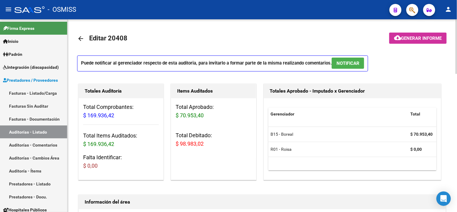
click at [83, 38] on mat-icon "arrow_back" at bounding box center [80, 38] width 7 height 7
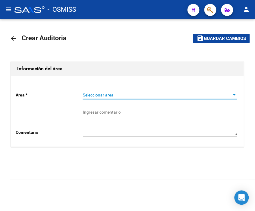
click at [109, 95] on span "Seleccionar area" at bounding box center [157, 95] width 149 height 5
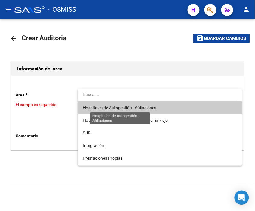
click at [117, 106] on span "Hospitales de Autogestión - Afiliaciones" at bounding box center [119, 107] width 73 height 5
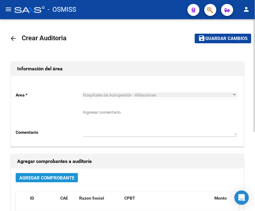
click at [53, 178] on span "Agregar Comprobante" at bounding box center [46, 177] width 55 height 5
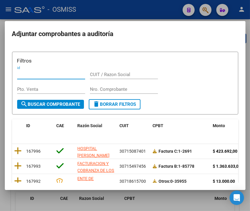
click at [100, 87] on input "Nro. Comprobante" at bounding box center [124, 89] width 68 height 5
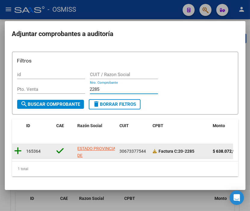
type input "2285"
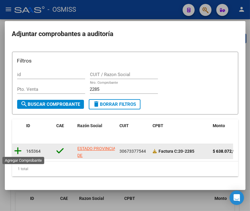
click at [20, 151] on icon at bounding box center [18, 151] width 8 height 8
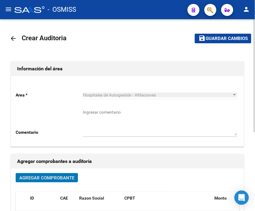
click at [212, 41] on span "Guardar cambios" at bounding box center [227, 38] width 42 height 5
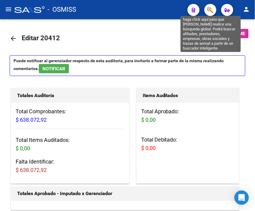
click at [213, 10] on icon "button" at bounding box center [210, 10] width 6 height 7
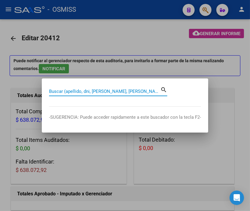
click at [128, 37] on div at bounding box center [125, 105] width 250 height 211
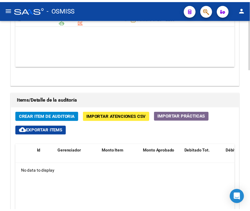
scroll to position [401, 0]
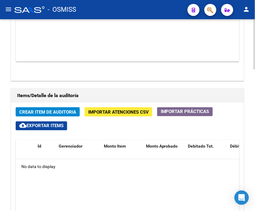
click at [56, 110] on span "Crear Item de Auditoria" at bounding box center [47, 112] width 57 height 5
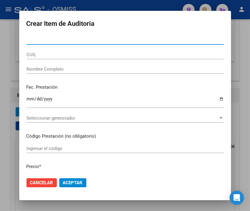
click at [58, 39] on input "Nro Documento" at bounding box center [124, 39] width 197 height 5
type input "22679109"
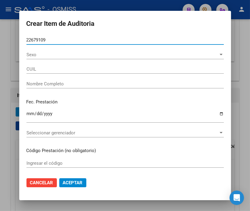
type input "23226791094"
type input "CHAPA NORMA BEATRIZ"
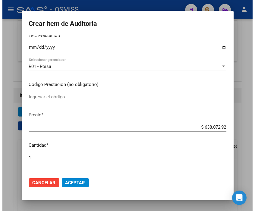
scroll to position [0, 0]
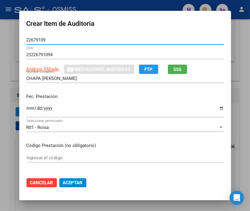
type input "22679109"
click at [127, 2] on div at bounding box center [125, 105] width 250 height 211
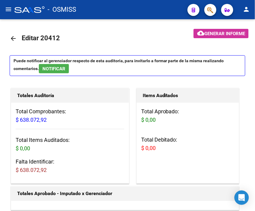
click at [107, 4] on div "- OSMISS" at bounding box center [98, 9] width 168 height 13
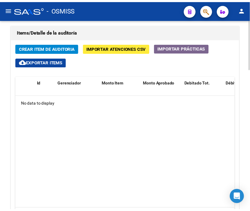
scroll to position [468, 0]
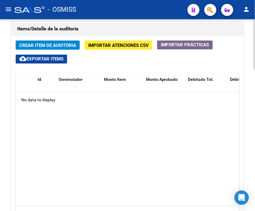
click at [170, 23] on div "Items/Detalle de la auditoría" at bounding box center [127, 29] width 233 height 14
click at [58, 44] on span "Crear Item de Auditoria" at bounding box center [47, 45] width 57 height 5
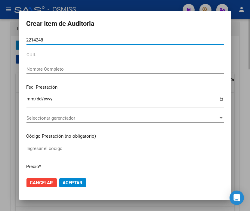
type input "22142488"
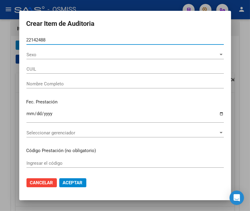
type input "20221424884"
type input "[PERSON_NAME]"
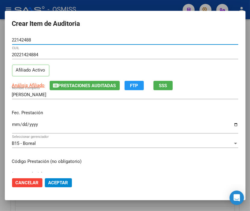
type input "22142488"
click at [16, 124] on input "Ingresar la fecha" at bounding box center [125, 127] width 226 height 10
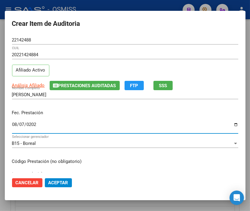
type input "[DATE]"
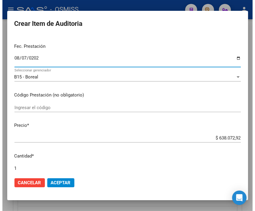
scroll to position [67, 0]
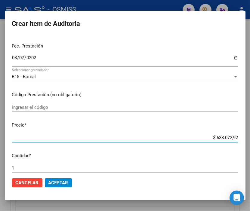
drag, startPoint x: 203, startPoint y: 137, endPoint x: 254, endPoint y: 140, distance: 50.7
click at [250, 140] on html "menu - OSMISS person Firma Express Inicio Calendario SSS Instructivos Contacto …" at bounding box center [125, 105] width 250 height 211
type input "$ 0,02"
type input "$ 0,25"
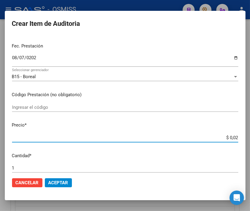
type input "$ 0,25"
type input "$ 2,51"
type input "$ 25,12"
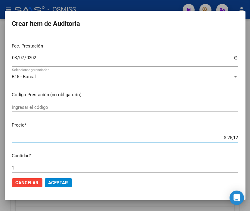
type input "$ 251,20"
type input "$ 2.512,00"
type input "$ 25.120,00"
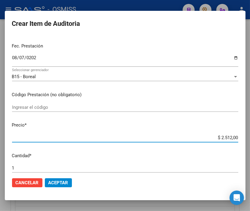
type input "$ 25.120,00"
type input "$ 251.200,00"
click at [58, 182] on span "Aceptar" at bounding box center [58, 182] width 20 height 5
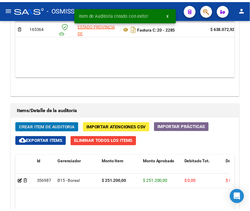
scroll to position [550, 0]
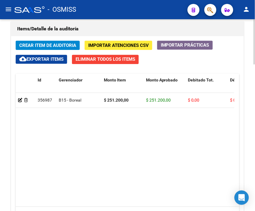
drag, startPoint x: 198, startPoint y: 128, endPoint x: 94, endPoint y: 76, distance: 115.9
click at [199, 128] on datatable-body "356987 B15 - Boreal $ 251.200,00 $ 251.200,00 $ 0,00 $ 0,00 $ 0,00 20221424884 …" at bounding box center [125, 150] width 219 height 114
click at [48, 44] on span "Crear Item de Auditoria" at bounding box center [47, 45] width 57 height 5
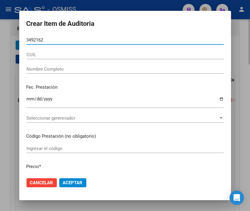
type input "34921625"
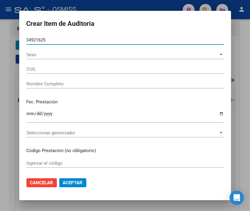
type input "20349216257"
type input "[PERSON_NAME] [PERSON_NAME]"
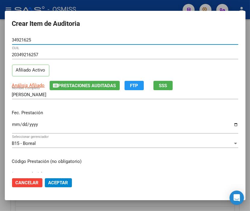
type input "34921625"
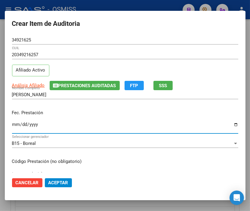
click at [14, 123] on input "Ingresar la fecha" at bounding box center [125, 127] width 226 height 10
type input "2025-08-08"
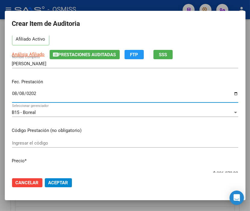
scroll to position [67, 0]
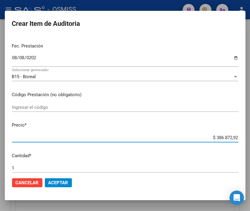
drag, startPoint x: 203, startPoint y: 136, endPoint x: 254, endPoint y: 142, distance: 51.5
click at [250, 142] on html "menu - OSMISS person Firma Express Inicio Calendario SSS Instructivos Contacto …" at bounding box center [125, 105] width 250 height 211
type input "$ 0,09"
type input "$ 0,95"
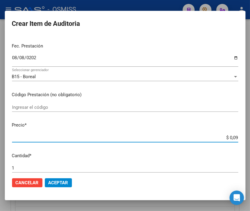
type input "$ 0,95"
type input "$ 9,56"
type input "$ 95,60"
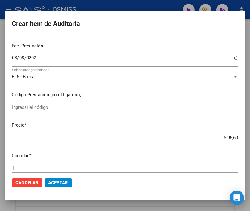
type input "$ 956,00"
type input "$ 9.560,00"
type input "$ 95.600,00"
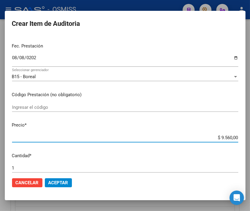
type input "$ 95.600,00"
click at [67, 182] on span "Aceptar" at bounding box center [58, 182] width 20 height 5
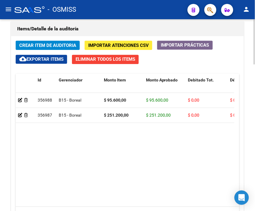
click at [166, 31] on h1 "Items/Detalle de la auditoría" at bounding box center [127, 29] width 221 height 10
click at [51, 43] on span "Crear Item de Auditoria" at bounding box center [47, 45] width 57 height 5
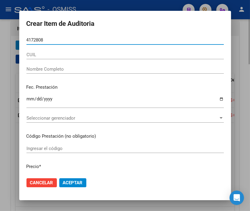
type input "41728086"
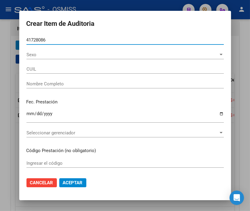
type input "20417280864"
type input "[PERSON_NAME] [PERSON_NAME]"
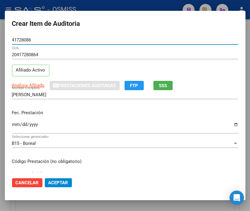
type input "41728086"
click at [14, 125] on input "Ingresar la fecha" at bounding box center [125, 127] width 226 height 10
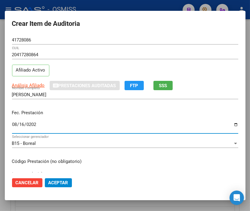
type input "2025-08-16"
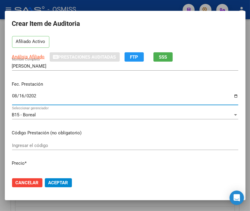
scroll to position [100, 0]
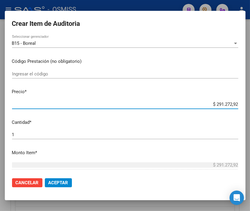
drag, startPoint x: 192, startPoint y: 107, endPoint x: 253, endPoint y: 105, distance: 61.1
click at [250, 105] on html "menu - OSMISS person Firma Express Inicio Calendario SSS Instructivos Contacto …" at bounding box center [125, 105] width 250 height 211
drag, startPoint x: 200, startPoint y: 104, endPoint x: 248, endPoint y: 109, distance: 48.5
click at [248, 109] on div "Crear Item de Auditoria 41728086 Nro Documento 20417280864 CUIL Afiliado Activo…" at bounding box center [125, 105] width 250 height 211
type input "$ 0,03"
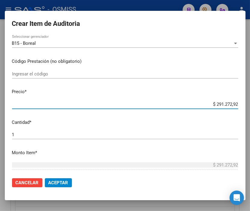
type input "$ 0,03"
type input "$ 0,35"
type input "$ 3,56"
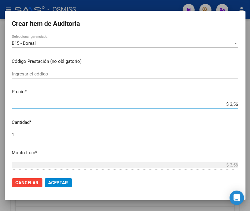
type input "$ 35,60"
type input "$ 356,00"
type input "$ 3.560,00"
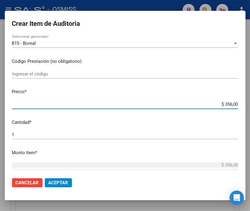
type input "$ 3.560,00"
type input "$ 35.600,00"
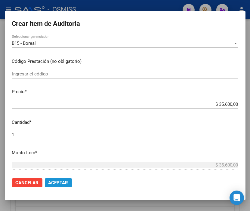
click at [60, 181] on span "Aceptar" at bounding box center [58, 182] width 20 height 5
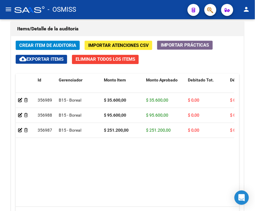
click at [152, 11] on div "- OSMISS" at bounding box center [98, 9] width 168 height 13
click at [53, 46] on span "Crear Item de Auditoria" at bounding box center [47, 45] width 57 height 5
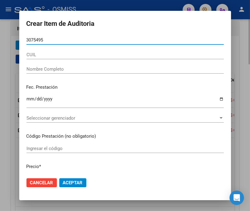
type input "30754955"
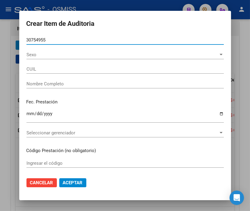
type input "20307549558"
type input "[PERSON_NAME]"
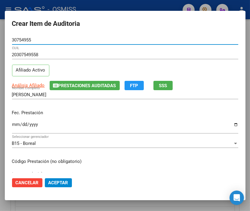
type input "30754955"
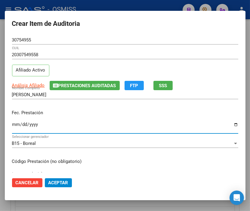
click at [16, 124] on input "Ingresar la fecha" at bounding box center [125, 127] width 226 height 10
type input "2025-08-16"
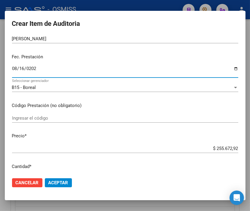
scroll to position [67, 0]
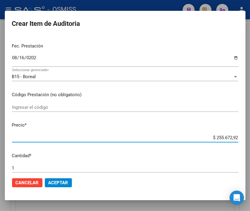
drag, startPoint x: 202, startPoint y: 138, endPoint x: 254, endPoint y: 141, distance: 52.1
click at [250, 141] on html "menu - OSMISS person Firma Express Inicio Calendario SSS Instructivos Contacto …" at bounding box center [125, 105] width 250 height 211
type input "$ 0,05"
type input "$ 0,53"
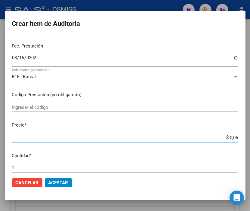
type input "$ 0,53"
type input "$ 5,32"
type input "$ 53,27"
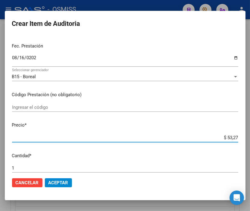
type input "$ 532,72"
type input "$ 5.327,29"
type input "$ 53.272,92"
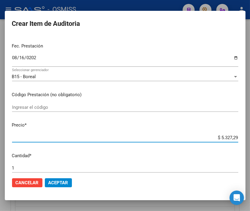
type input "$ 53.272,92"
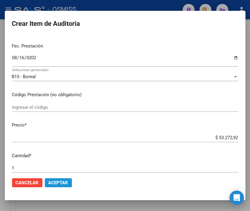
click at [62, 180] on span "Aceptar" at bounding box center [58, 182] width 20 height 5
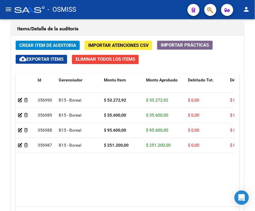
click at [109, 4] on div "- OSMISS" at bounding box center [98, 9] width 168 height 13
click at [52, 42] on span "Crear Item de Auditoria" at bounding box center [47, 44] width 57 height 5
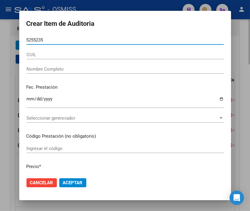
type input "52552358"
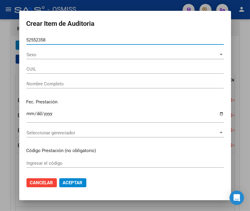
type input "27525523581"
type input "[PERSON_NAME] [PERSON_NAME]"
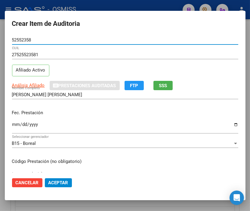
type input "52552358"
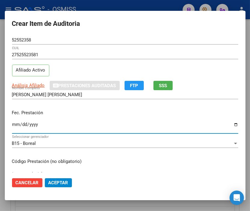
click at [15, 124] on input "Ingresar la fecha" at bounding box center [125, 127] width 226 height 10
type input "2025-08-21"
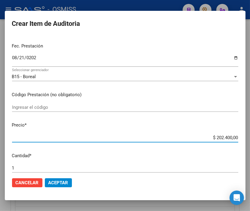
drag, startPoint x: 199, startPoint y: 135, endPoint x: 254, endPoint y: 141, distance: 54.8
click at [250, 141] on html "menu - OSMISS person Firma Express Inicio Calendario SSS Instructivos Contacto …" at bounding box center [125, 105] width 250 height 211
type input "$ 0,03"
type input "$ 0,35"
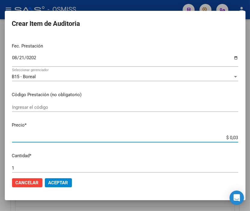
type input "$ 0,35"
type input "$ 3,56"
type input "$ 35,60"
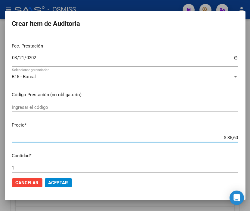
type input "$ 356,00"
type input "$ 3.560,00"
type input "$ 35.600,00"
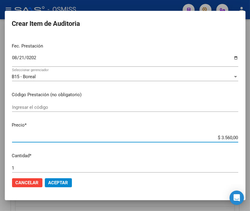
type input "$ 35.600,00"
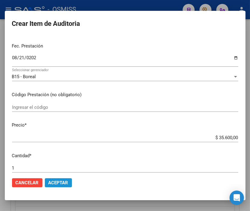
click at [60, 182] on span "Aceptar" at bounding box center [58, 182] width 20 height 5
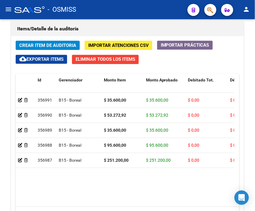
click at [128, 9] on div "- OSMISS" at bounding box center [98, 9] width 168 height 13
click at [49, 43] on span "Crear Item de Auditoria" at bounding box center [47, 45] width 57 height 5
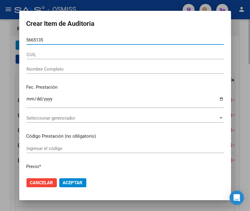
type input "56651352"
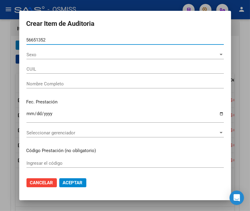
type input "20566513529"
type input "[PERSON_NAME]"
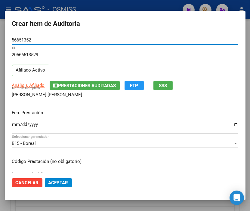
type input "56651352"
click at [14, 124] on input "Ingresar la fecha" at bounding box center [125, 127] width 226 height 10
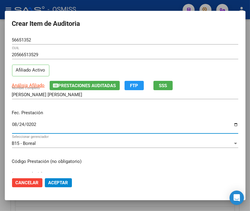
type input "2025-08-24"
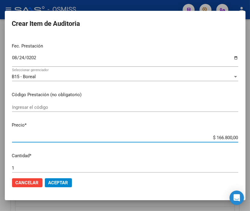
drag, startPoint x: 203, startPoint y: 136, endPoint x: 254, endPoint y: 143, distance: 51.0
click at [250, 143] on html "menu - OSMISS person Firma Express Inicio Calendario SSS Instructivos Contacto …" at bounding box center [125, 105] width 250 height 211
type input "$ 0,09"
type input "$ 0,95"
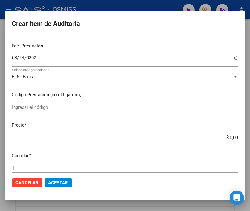
type input "$ 0,95"
type input "$ 9,56"
type input "$ 95,60"
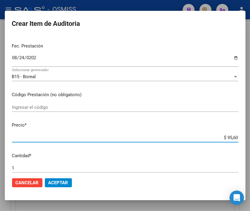
type input "$ 956,00"
type input "$ 9.560,00"
type input "$ 95.600,00"
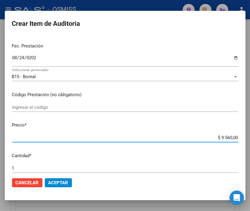
type input "$ 95.600,00"
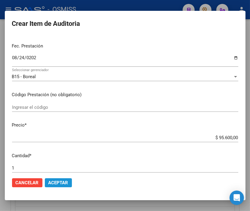
click at [69, 179] on button "Aceptar" at bounding box center [58, 183] width 27 height 9
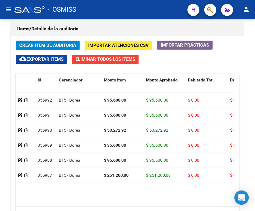
click at [125, 16] on mat-toolbar "menu - OSMISS person" at bounding box center [127, 9] width 255 height 19
click at [44, 44] on span "Crear Item de Auditoria" at bounding box center [47, 45] width 57 height 5
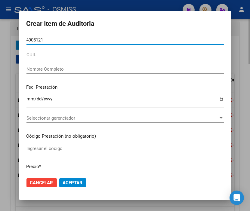
type input "49051212"
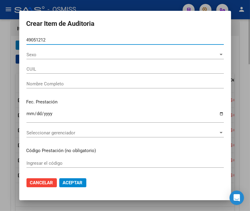
type input "20490512129"
type input "[PERSON_NAME] [PERSON_NAME]"
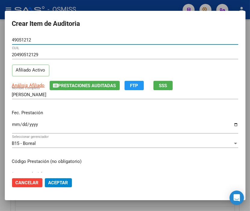
type input "49051212"
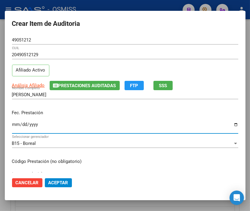
click at [17, 126] on input "Ingresar la fecha" at bounding box center [125, 127] width 226 height 10
type input "0225-08-26"
type input "2025-08-26"
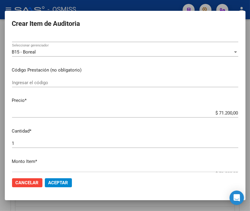
scroll to position [100, 0]
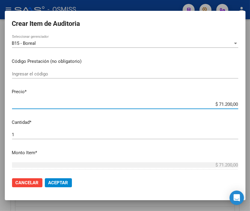
drag, startPoint x: 207, startPoint y: 103, endPoint x: 254, endPoint y: 103, distance: 47.0
click at [250, 103] on html "menu - OSMISS person Firma Express Inicio Calendario SSS Instructivos Contacto …" at bounding box center [125, 105] width 250 height 211
type input "$ 0,03"
type input "$ 0,35"
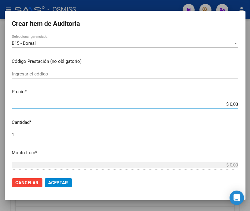
type input "$ 0,35"
type input "$ 3,56"
type input "$ 35,60"
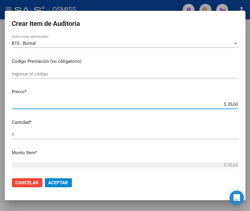
type input "$ 356,00"
type input "$ 3.560,00"
type input "$ 35.600,00"
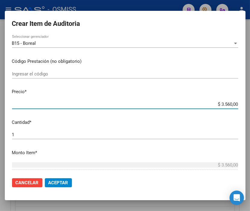
type input "$ 35.600,00"
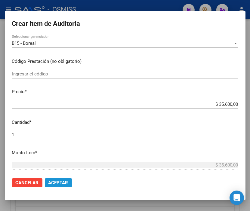
click at [61, 180] on span "Aceptar" at bounding box center [58, 182] width 20 height 5
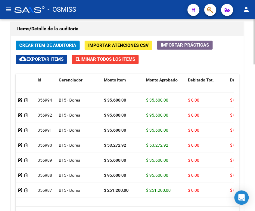
drag, startPoint x: 169, startPoint y: 25, endPoint x: 61, endPoint y: 25, distance: 107.5
click at [169, 25] on h1 "Items/Detalle de la auditoría" at bounding box center [127, 29] width 221 height 10
click at [46, 44] on span "Crear Item de Auditoria" at bounding box center [47, 45] width 57 height 5
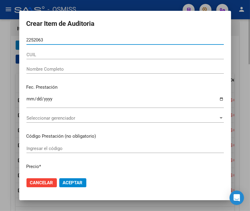
type input "22520632"
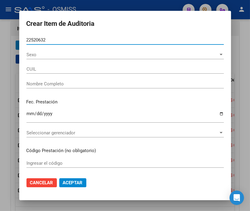
type input "27225206320"
type input "[PERSON_NAME] [PERSON_NAME]"
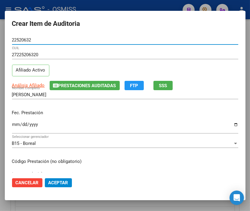
type input "22520632"
click at [13, 123] on input "Ingresar la fecha" at bounding box center [125, 127] width 226 height 10
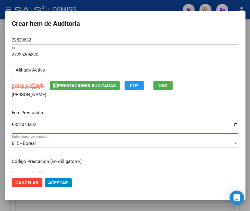
type input "2025-08-30"
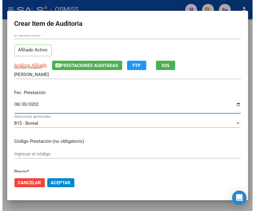
scroll to position [67, 0]
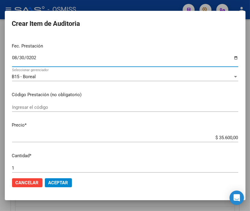
click at [59, 181] on span "Aceptar" at bounding box center [58, 182] width 20 height 5
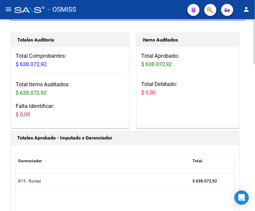
scroll to position [54, 0]
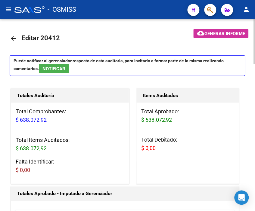
click at [220, 34] on span "Generar informe" at bounding box center [224, 33] width 41 height 5
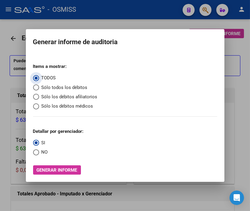
click at [113, 21] on div at bounding box center [125, 105] width 250 height 211
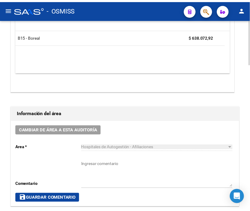
scroll to position [234, 0]
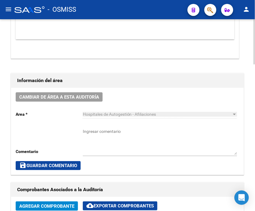
click at [68, 92] on div "Cambiar de área a esta auditoría Area * Hospitales de Autogestión - Afiliacione…" at bounding box center [127, 131] width 233 height 87
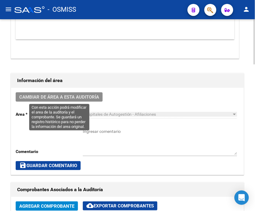
click at [68, 93] on button "Cambiar de área a esta auditoría" at bounding box center [59, 96] width 87 height 9
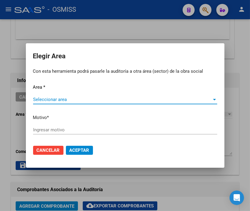
click at [62, 99] on span "Seleccionar area" at bounding box center [122, 99] width 179 height 5
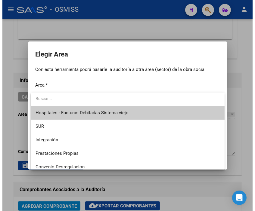
scroll to position [100, 0]
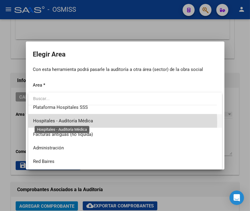
click at [84, 122] on span "Hospitales - Auditoría Médica" at bounding box center [63, 120] width 60 height 5
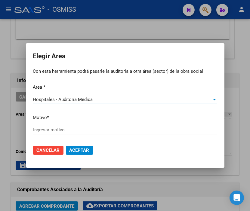
click at [69, 130] on input "Ingresar motivo" at bounding box center [125, 129] width 184 height 5
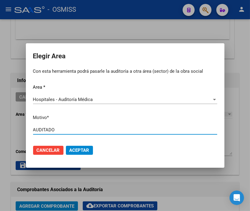
type input "AUDITADO"
click at [87, 151] on span "Aceptar" at bounding box center [80, 150] width 20 height 5
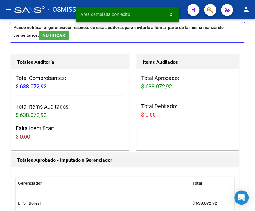
scroll to position [0, 0]
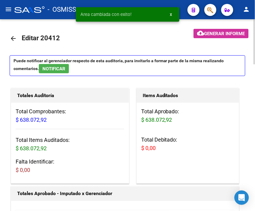
click at [11, 39] on mat-icon "arrow_back" at bounding box center [13, 38] width 7 height 7
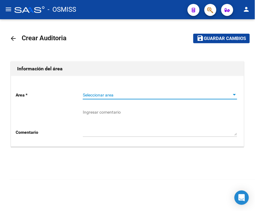
click at [107, 94] on span "Seleccionar area" at bounding box center [157, 95] width 149 height 5
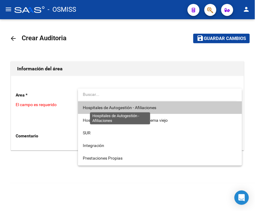
click at [120, 107] on span "Hospitales de Autogestión - Afiliaciones" at bounding box center [119, 107] width 73 height 5
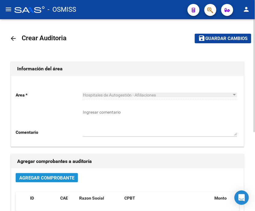
click at [68, 181] on span "Agregar Comprobante" at bounding box center [46, 177] width 55 height 5
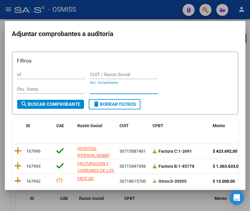
click at [101, 89] on input "Nro. Comprobante" at bounding box center [124, 89] width 68 height 5
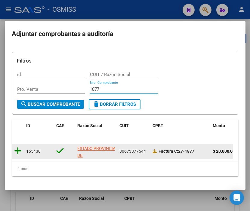
type input "1877"
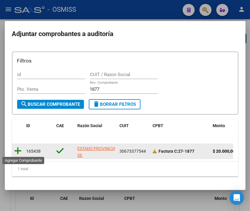
click at [20, 154] on icon at bounding box center [18, 151] width 8 height 8
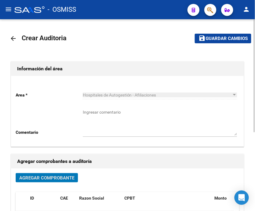
click at [227, 39] on span "Guardar cambios" at bounding box center [227, 38] width 42 height 5
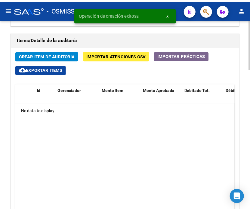
scroll to position [468, 0]
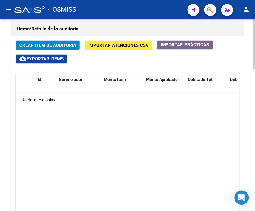
click at [204, 115] on datatable-body "No data to display" at bounding box center [128, 150] width 224 height 114
click at [73, 49] on button "Crear Item de Auditoria" at bounding box center [48, 45] width 64 height 9
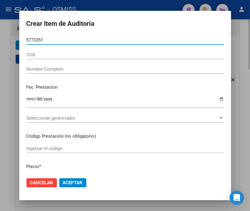
type input "57733517"
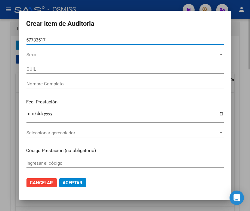
type input "27577335171"
type input "[PERSON_NAME]"
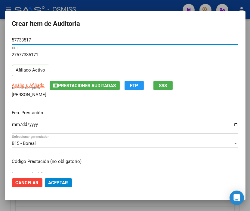
type input "57733517"
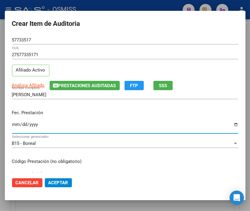
click at [16, 125] on input "Ingresar la fecha" at bounding box center [125, 127] width 226 height 10
type input "[DATE]"
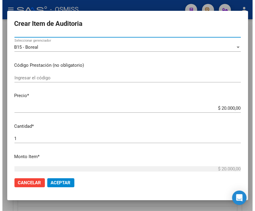
scroll to position [100, 0]
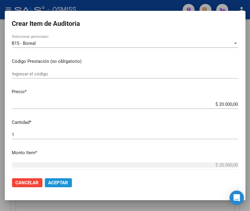
click at [58, 185] on button "Aceptar" at bounding box center [58, 183] width 27 height 9
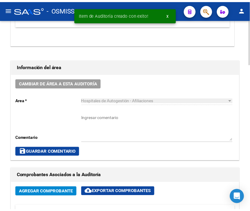
scroll to position [249, 0]
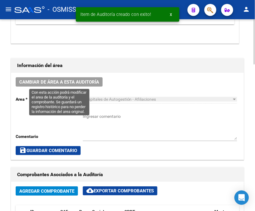
click at [92, 81] on span "Cambiar de área a esta auditoría" at bounding box center [59, 81] width 80 height 5
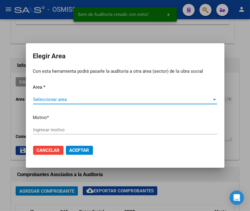
click at [46, 100] on span "Seleccionar area" at bounding box center [122, 99] width 179 height 5
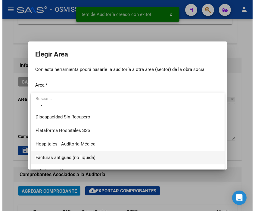
scroll to position [100, 0]
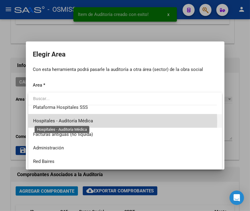
click at [88, 122] on span "Hospitales - Auditoría Médica" at bounding box center [63, 120] width 60 height 5
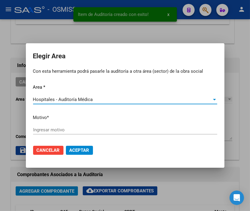
click at [56, 129] on input "Ingresar motivo" at bounding box center [125, 129] width 184 height 5
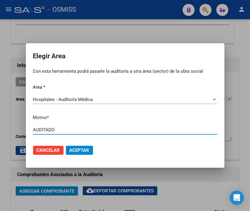
type input "AUDITADO"
click at [82, 151] on span "Aceptar" at bounding box center [80, 150] width 20 height 5
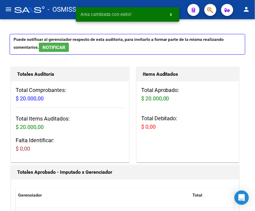
scroll to position [0, 0]
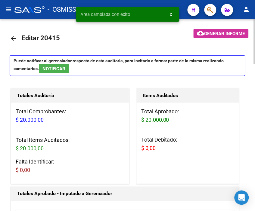
click at [17, 39] on mat-icon "arrow_back" at bounding box center [13, 38] width 7 height 7
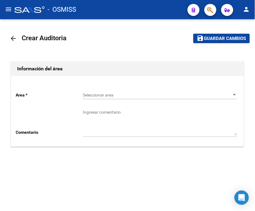
click at [115, 90] on div "Seleccionar area Seleccionar area" at bounding box center [160, 93] width 154 height 12
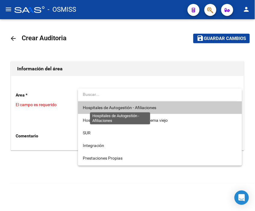
click at [120, 107] on span "Hospitales de Autogestión - Afiliaciones" at bounding box center [119, 107] width 73 height 5
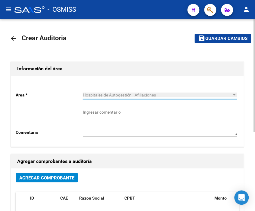
click at [64, 184] on div "Agregar Comprobante" at bounding box center [128, 180] width 224 height 14
click at [59, 181] on span "Agregar Comprobante" at bounding box center [46, 177] width 55 height 5
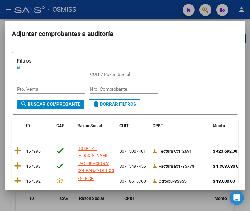
click at [94, 88] on input "Nro. Comprobante" at bounding box center [124, 89] width 68 height 5
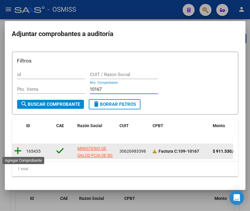
type input "10167"
click at [17, 149] on icon at bounding box center [18, 151] width 8 height 8
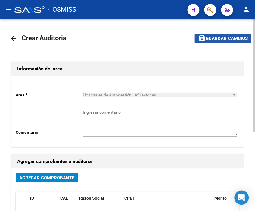
click at [218, 38] on span "Guardar cambios" at bounding box center [227, 38] width 42 height 5
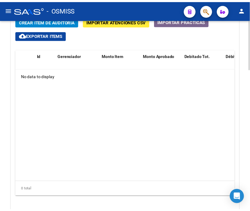
scroll to position [468, 0]
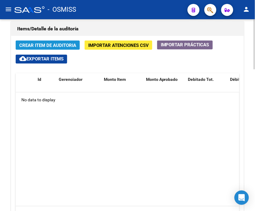
click at [51, 47] on span "Crear Item de Auditoria" at bounding box center [47, 45] width 57 height 5
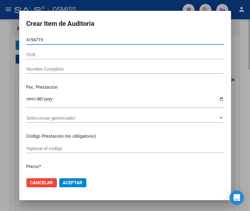
type input "41947194"
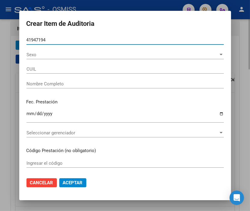
type input "20419471942"
type input "[PERSON_NAME]"
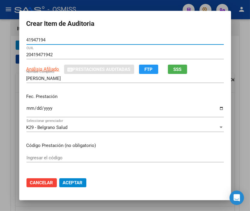
drag, startPoint x: 53, startPoint y: 39, endPoint x: 5, endPoint y: 39, distance: 47.6
click at [5, 39] on div "Crear Item de Auditoria 41947194 Nro Documento 20419471942 CUIL Análisis Afilia…" at bounding box center [125, 105] width 250 height 211
type input "41947194"
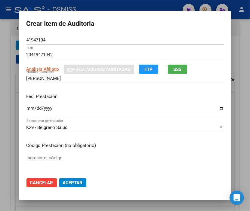
click at [121, 5] on div at bounding box center [125, 105] width 250 height 211
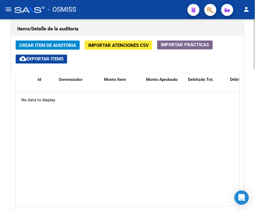
click at [106, 31] on h1 "Items/Detalle de la auditoría" at bounding box center [127, 29] width 221 height 10
click at [60, 43] on span "Crear Item de Auditoria" at bounding box center [47, 45] width 57 height 5
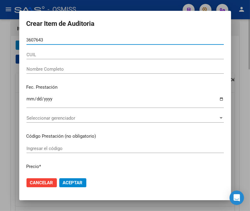
type input "36076435"
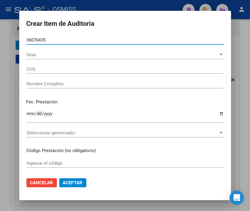
type input "20360764355"
type input "[PERSON_NAME]"
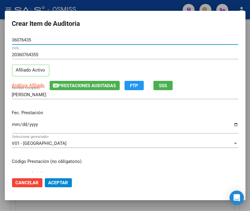
type input "36076435"
click at [17, 124] on input "Ingresar la fecha" at bounding box center [125, 127] width 226 height 10
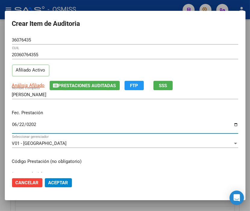
type input "[DATE]"
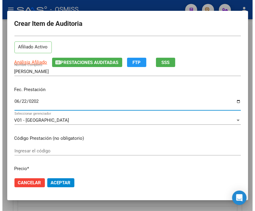
scroll to position [67, 0]
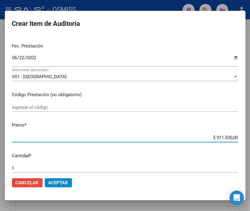
drag, startPoint x: 203, startPoint y: 140, endPoint x: 254, endPoint y: 136, distance: 50.4
click at [250, 136] on html "menu - OSMISS person Firma Express Inicio Calendario SSS Instructivos Contacto …" at bounding box center [125, 105] width 250 height 211
type input "$ 0,04"
type input "$ 0,47"
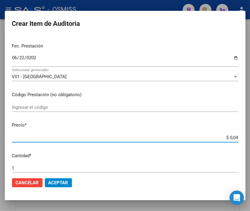
type input "$ 0,47"
type input "$ 4,72"
type input "$ 47,27"
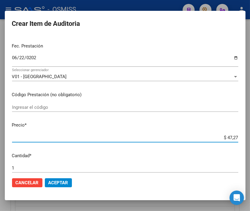
type input "$ 472,77"
type input "$ 47.277,01"
type input "$ 4.727,70"
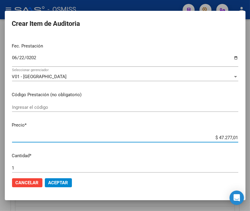
type input "$ 4.727,70"
type input "$ 47.277,00"
type input "$ 472.770,00"
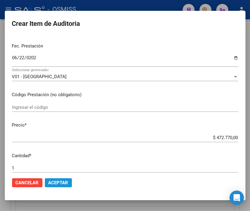
click at [63, 182] on span "Aceptar" at bounding box center [58, 182] width 20 height 5
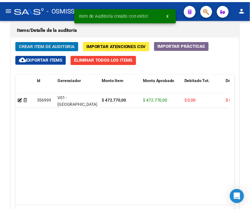
scroll to position [550, 0]
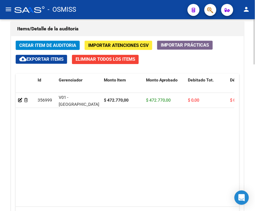
drag, startPoint x: 113, startPoint y: 28, endPoint x: 73, endPoint y: 38, distance: 41.6
click at [113, 28] on h1 "Items/Detalle de la auditoría" at bounding box center [127, 29] width 221 height 10
click at [52, 45] on span "Crear Item de Auditoria" at bounding box center [47, 45] width 57 height 5
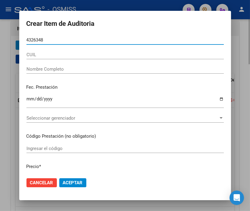
type input "43263484"
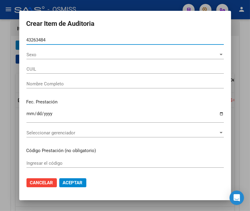
type input "27432634847"
type input "BONI [PERSON_NAME]"
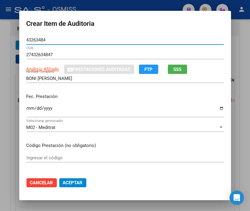
type input "43263484"
click at [27, 109] on input "Ingresar la fecha" at bounding box center [124, 111] width 197 height 10
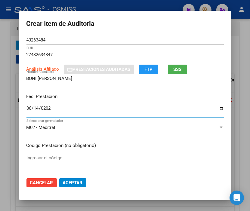
type input "[DATE]"
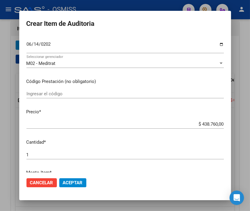
scroll to position [67, 0]
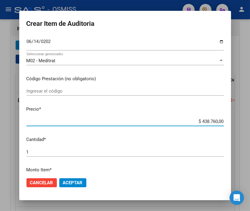
drag, startPoint x: 189, startPoint y: 120, endPoint x: 254, endPoint y: 120, distance: 64.7
click at [250, 120] on html "menu - OSMISS person Firma Express Inicio Calendario SSS Instructivos Contacto …" at bounding box center [125, 105] width 250 height 211
type input "$ 0,03"
type input "$ 0,35"
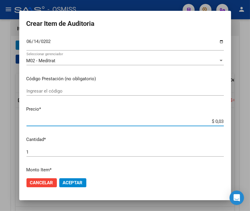
type input "$ 0,35"
type input "$ 3,58"
type input "$ 35,85"
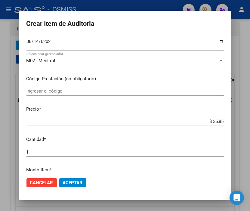
type input "$ 358,50"
type input "$ 3.585,00"
click at [77, 184] on span "Aceptar" at bounding box center [73, 182] width 20 height 5
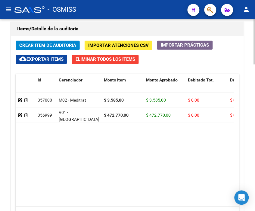
click at [106, 28] on h1 "Items/Detalle de la auditoría" at bounding box center [127, 29] width 221 height 10
click at [64, 43] on span "Crear Item de Auditoria" at bounding box center [47, 45] width 57 height 5
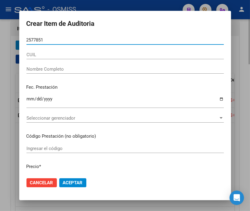
type input "25778515"
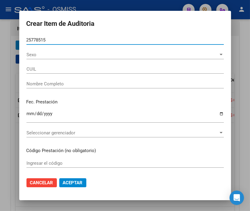
type input "20257785158"
type input "CINI [PERSON_NAME]"
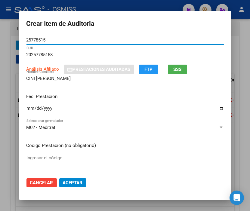
type input "25778515"
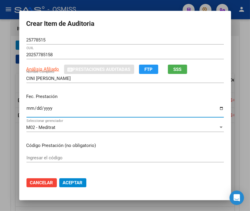
click at [29, 110] on input "Ingresar la fecha" at bounding box center [124, 111] width 197 height 10
type input "[DATE]"
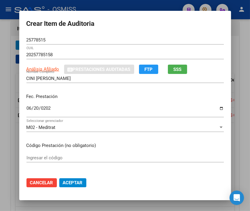
scroll to position [100, 0]
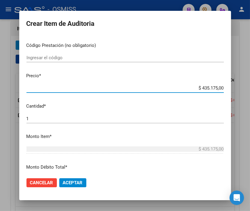
drag, startPoint x: 191, startPoint y: 86, endPoint x: 230, endPoint y: 87, distance: 39.4
click at [230, 87] on mat-dialog-content "25778515 Nro Documento 20257785158 CUIL Análisis Afiliado Prestaciones Auditada…" at bounding box center [125, 104] width 212 height 137
type input "$ 0,03"
type input "$ 0,35"
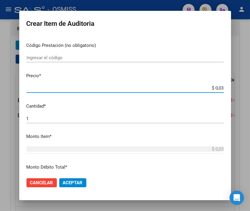
type input "$ 0,35"
type input "$ 3,58"
type input "$ 35,85"
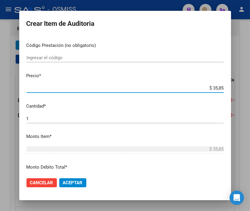
type input "$ 358,50"
type input "$ 3.585,00"
click at [64, 185] on span "Aceptar" at bounding box center [73, 182] width 20 height 5
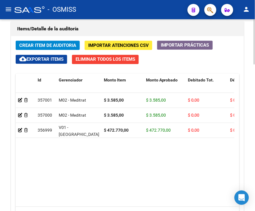
drag, startPoint x: 107, startPoint y: 35, endPoint x: 64, endPoint y: 38, distance: 42.8
click at [107, 35] on div "Items/Detalle de la auditoría" at bounding box center [127, 29] width 233 height 14
click at [48, 44] on span "Crear Item de Auditoria" at bounding box center [47, 45] width 57 height 5
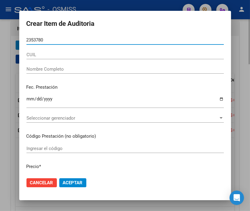
type input "23537806"
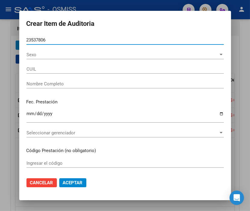
type input "20235378060"
type input "[PERSON_NAME]"
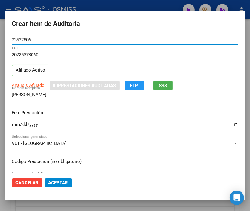
type input "23537806"
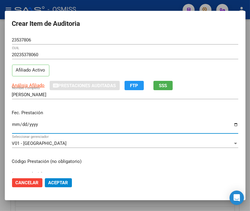
click at [17, 124] on input "Ingresar la fecha" at bounding box center [125, 127] width 226 height 10
type input "[DATE]"
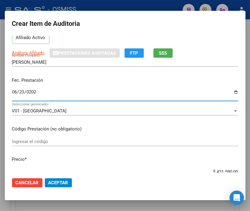
scroll to position [67, 0]
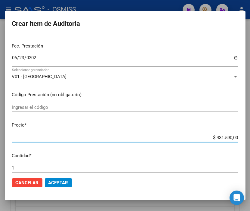
drag, startPoint x: 198, startPoint y: 136, endPoint x: 247, endPoint y: 136, distance: 49.4
click at [247, 136] on div "Crear Item de Auditoria 23537806 Nro Documento 20235378060 CUIL Afiliado Activo…" at bounding box center [125, 105] width 250 height 211
type input "$ 0,01"
type input "$ 0,17"
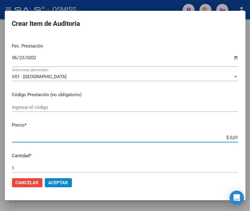
type input "$ 0,17"
type input "$ 1,70"
type input "$ 17,03"
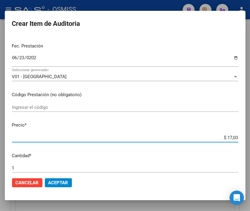
type input "$ 170,33"
type input "$ 1.703,30"
type input "$ 17.033,00"
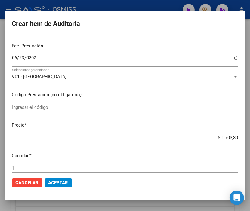
type input "$ 17.033,00"
type input "$ 170.330,00"
click at [50, 180] on span "Aceptar" at bounding box center [58, 182] width 20 height 5
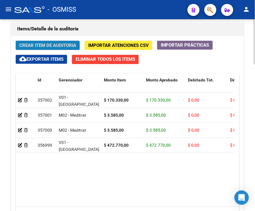
click at [38, 42] on button "Crear Item de Auditoria" at bounding box center [48, 45] width 64 height 9
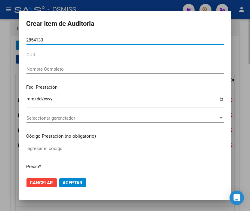
type input "28541335"
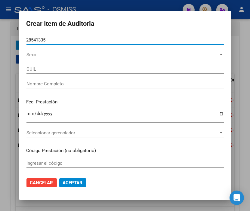
type input "20285413355"
type input "[PERSON_NAME]"
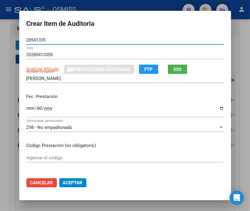
type input "28541335"
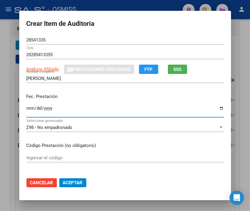
click at [29, 108] on input "Ingresar la fecha" at bounding box center [124, 111] width 197 height 10
type input "[DATE]"
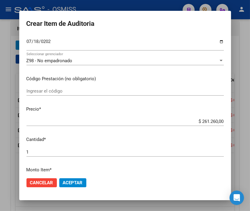
click at [177, 111] on p "Precio *" at bounding box center [124, 109] width 197 height 7
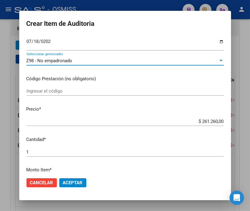
click at [41, 62] on span "Z98 - No empadronado" at bounding box center [49, 60] width 46 height 5
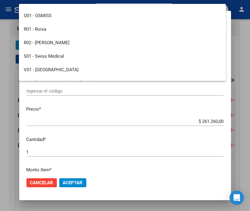
scroll to position [100, 0]
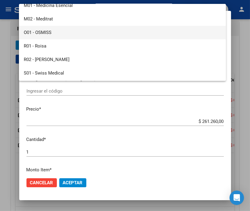
click at [55, 35] on span "O01 - OSMISS" at bounding box center [122, 33] width 197 height 14
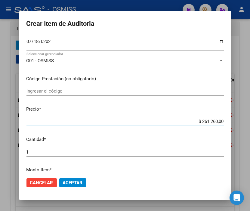
drag, startPoint x: 184, startPoint y: 122, endPoint x: 254, endPoint y: 126, distance: 70.2
click at [250, 126] on html "menu - OSMISS person Firma Express Inicio Calendario SSS Instructivos Contacto …" at bounding box center [125, 105] width 250 height 211
type input "$ 0,02"
type input "$ 0,24"
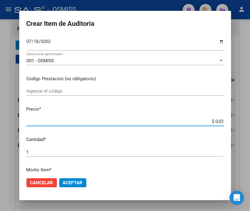
type input "$ 0,24"
type input "$ 2,45"
type input "$ 24,54"
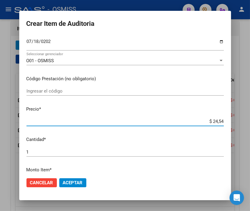
type input "$ 245,45"
type input "$ 2.454,59"
type input "$ 24.545,90"
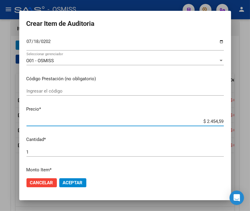
type input "$ 24.545,90"
type input "$ 245.459,00"
click at [68, 184] on span "Aceptar" at bounding box center [73, 182] width 20 height 5
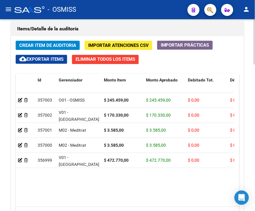
click at [50, 44] on span "Crear Item de Auditoria" at bounding box center [47, 45] width 57 height 5
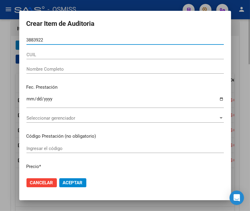
type input "38839222"
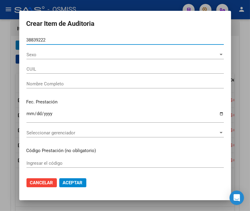
type input "20388392224"
type input "LEYES [PERSON_NAME]"
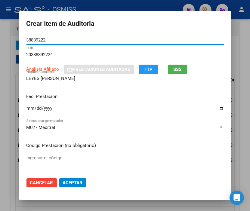
type input "38839222"
click at [27, 108] on input "Ingresar la fecha" at bounding box center [124, 111] width 197 height 10
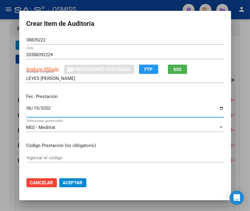
type input "[DATE]"
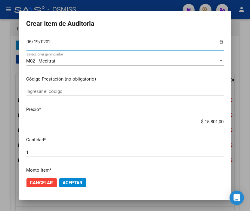
scroll to position [67, 0]
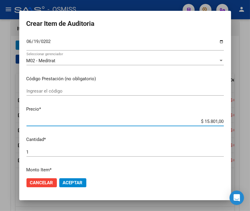
drag, startPoint x: 182, startPoint y: 121, endPoint x: 254, endPoint y: 121, distance: 72.2
click at [250, 121] on html "menu - OSMISS person Firma Express Inicio Calendario SSS Instructivos Contacto …" at bounding box center [125, 105] width 250 height 211
type input "$ 0,06"
type input "$ 0,63"
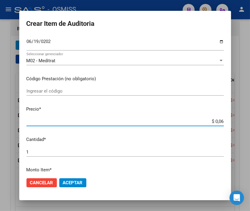
type input "$ 0,63"
type input "$ 6,30"
type input "$ 63,02"
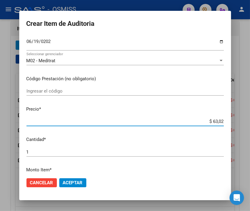
type input "$ 630,20"
type input "$ 6.302,00"
click at [68, 181] on span "Aceptar" at bounding box center [73, 182] width 20 height 5
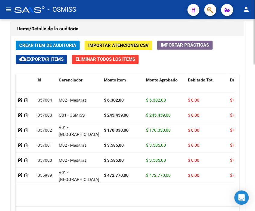
click at [67, 27] on h1 "Items/Detalle de la auditoría" at bounding box center [127, 29] width 221 height 10
click at [44, 43] on span "Crear Item de Auditoria" at bounding box center [47, 45] width 57 height 5
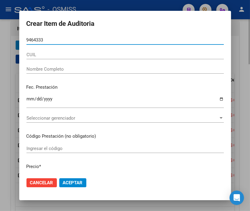
type input "94643337"
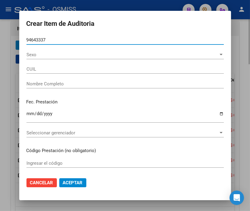
type input "20946433374"
type input "[PERSON_NAME] [PERSON_NAME]"
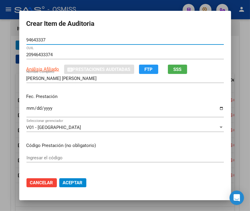
type input "94643337"
click at [27, 107] on input "Ingresar la fecha" at bounding box center [124, 111] width 197 height 10
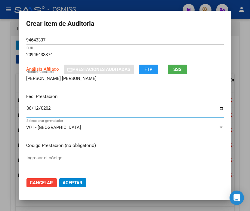
type input "[DATE]"
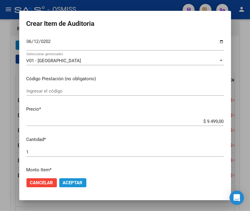
click at [70, 183] on span "Aceptar" at bounding box center [73, 182] width 20 height 5
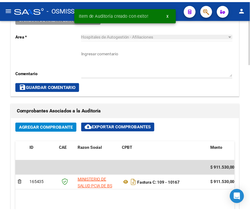
scroll to position [288, 0]
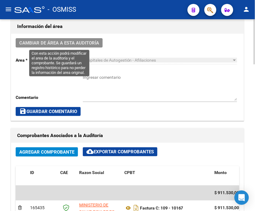
click at [50, 43] on span "Cambiar de área a esta auditoría" at bounding box center [59, 42] width 80 height 5
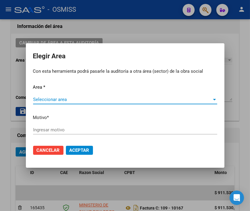
click at [51, 100] on span "Seleccionar area" at bounding box center [122, 99] width 179 height 5
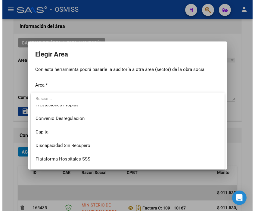
scroll to position [67, 0]
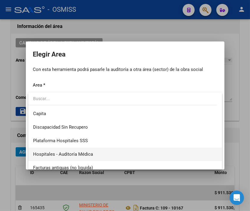
click at [92, 151] on span "Hospitales - Auditoría Médica" at bounding box center [125, 155] width 184 height 14
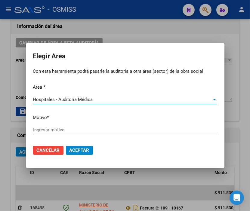
click at [42, 128] on input "Ingresar motivo" at bounding box center [125, 129] width 184 height 5
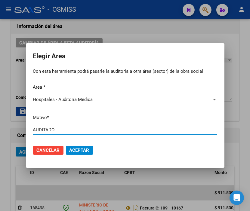
type input "AUDITADO"
click at [74, 149] on span "Aceptar" at bounding box center [80, 150] width 20 height 5
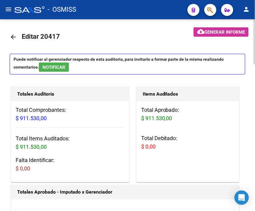
scroll to position [0, 0]
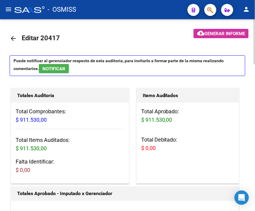
click at [12, 38] on mat-icon "arrow_back" at bounding box center [13, 38] width 7 height 7
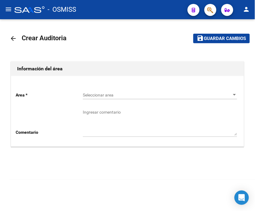
click at [114, 91] on div "Seleccionar area Seleccionar area" at bounding box center [160, 93] width 154 height 12
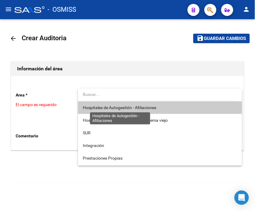
click at [118, 108] on span "Hospitales de Autogestión - Afiliaciones" at bounding box center [119, 107] width 73 height 5
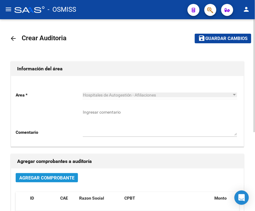
click at [57, 178] on span "Agregar Comprobante" at bounding box center [46, 177] width 55 height 5
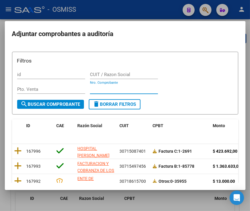
click at [101, 89] on input "Nro. Comprobante" at bounding box center [124, 89] width 68 height 5
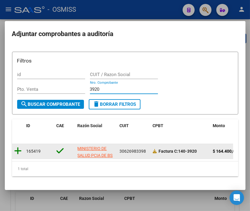
type input "3920"
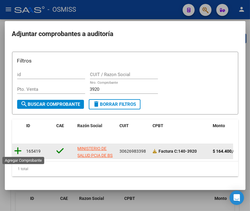
click at [17, 148] on icon at bounding box center [18, 151] width 8 height 8
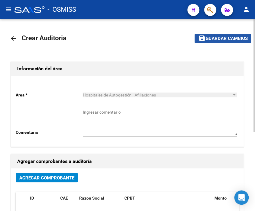
click at [203, 39] on mat-icon "save" at bounding box center [201, 38] width 7 height 7
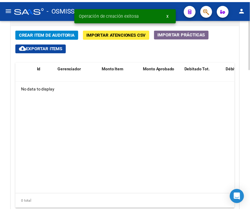
scroll to position [486, 0]
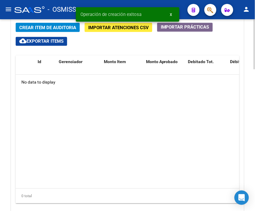
click at [254, 164] on div at bounding box center [255, 172] width 2 height 50
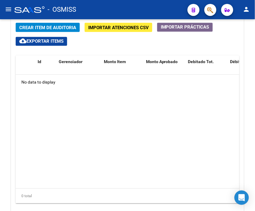
click at [52, 27] on span "Crear Item de Auditoria" at bounding box center [47, 27] width 57 height 5
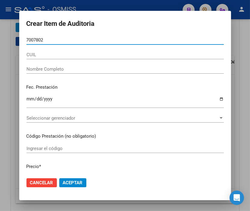
type input "70078024"
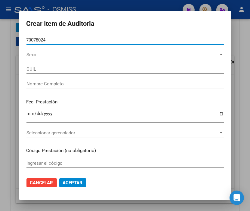
type input "23700780244"
type input "BASTIANINI, [PERSON_NAME]"
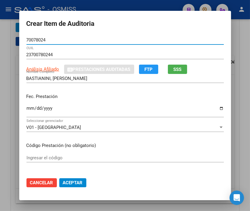
type input "70078024"
click at [26, 108] on input "Ingresar la fecha" at bounding box center [124, 111] width 197 height 10
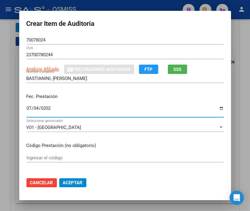
type input "[DATE]"
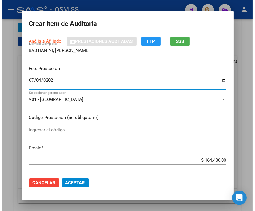
scroll to position [67, 0]
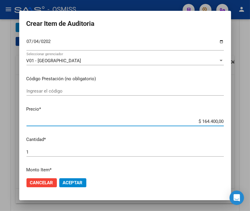
drag, startPoint x: 194, startPoint y: 121, endPoint x: 254, endPoint y: 125, distance: 60.3
click at [250, 125] on html "menu - OSMISS person Firma Express Inicio Calendario SSS Instructivos Contacto …" at bounding box center [125, 105] width 250 height 211
type input "$ 0,01"
type input "$ 0,19"
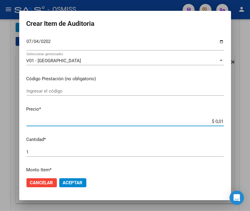
type input "$ 0,19"
type input "$ 1,91"
type input "$ 19,13"
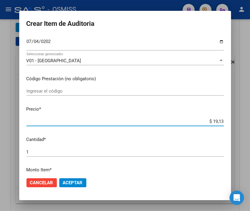
type input "$ 191,33"
type input "$ 1.913,30"
type input "$ 19.133,00"
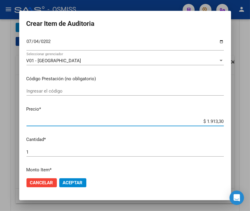
type input "$ 19.133,00"
click at [67, 182] on span "Aceptar" at bounding box center [73, 182] width 20 height 5
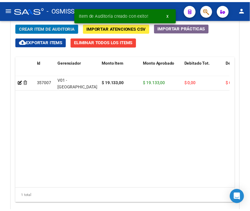
scroll to position [568, 0]
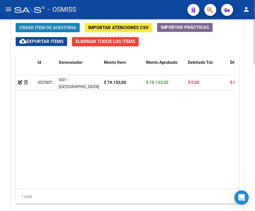
click at [51, 26] on span "Crear Item de Auditoria" at bounding box center [47, 27] width 57 height 5
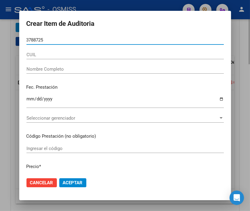
type input "37887255"
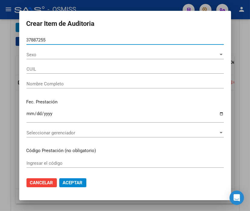
type input "20378872554"
type input "DOS [PERSON_NAME]"
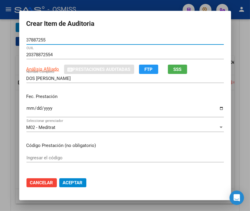
type input "37887255"
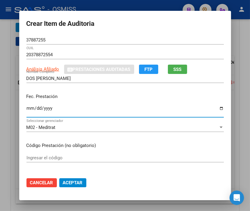
click at [26, 106] on input "Ingresar la fecha" at bounding box center [124, 111] width 197 height 10
type input "[DATE]"
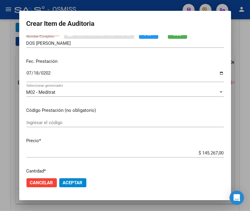
scroll to position [67, 0]
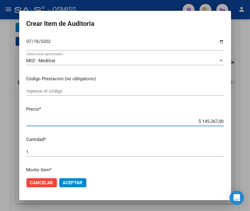
drag, startPoint x: 190, startPoint y: 121, endPoint x: 236, endPoint y: 121, distance: 45.5
click at [236, 121] on div "Crear Item de Auditoria 37887255 Nro Documento 20378872554 CUIL Análisis Afilia…" at bounding box center [125, 105] width 250 height 211
type input "$ 0,01"
type input "$ 0,11"
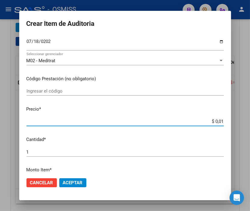
type input "$ 0,11"
type input "$ 1,18"
type input "$ 11,88"
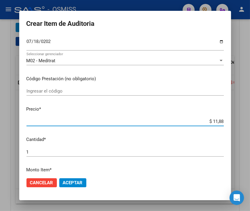
type input "$ 118,89"
type input "$ 1.188,90"
type input "$ 11.889,00"
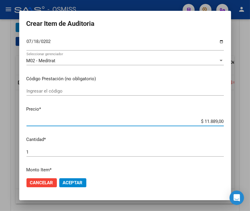
type input "$ 11.889,00"
click at [82, 183] on button "Aceptar" at bounding box center [72, 183] width 27 height 9
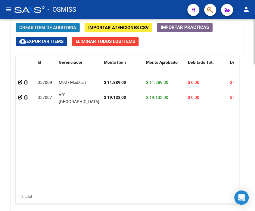
click at [49, 28] on span "Crear Item de Auditoria" at bounding box center [47, 27] width 57 height 5
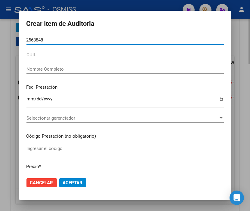
type input "25688487"
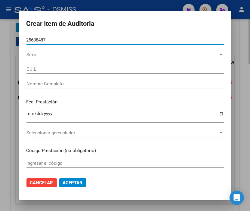
type input "23256884879"
type input "[PERSON_NAME] [PERSON_NAME]"
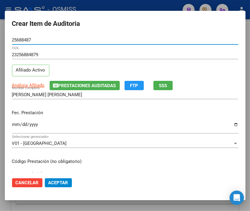
type input "25688487"
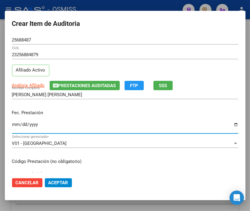
click at [14, 126] on input "Ingresar la fecha" at bounding box center [125, 127] width 226 height 10
type input "[DATE]"
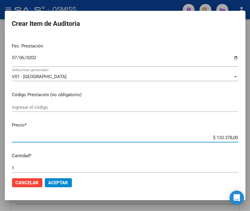
drag, startPoint x: 203, startPoint y: 138, endPoint x: 254, endPoint y: 141, distance: 51.0
click at [250, 141] on html "menu - OSMISS person Firma Express Inicio Calendario SSS Instructivos Contacto …" at bounding box center [125, 105] width 250 height 211
type input "$ 0,07"
type input "$ 0,72"
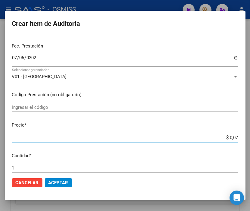
type input "$ 0,72"
type input "$ 7,24"
type input "$ 72,44"
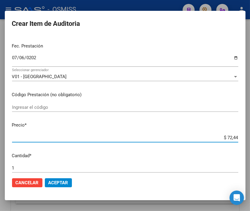
type input "$ 724,40"
type input "$ 7.244,00"
click at [62, 185] on span "Aceptar" at bounding box center [58, 182] width 20 height 5
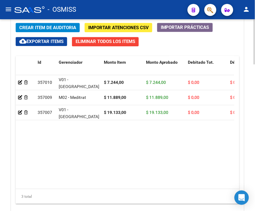
click at [40, 26] on span "Crear Item de Auditoria" at bounding box center [47, 27] width 57 height 5
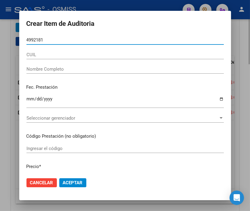
type input "49921818"
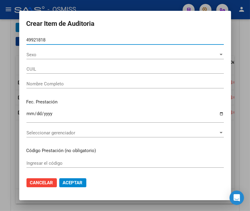
type input "23499218184"
type input "[PERSON_NAME] [PERSON_NAME]"
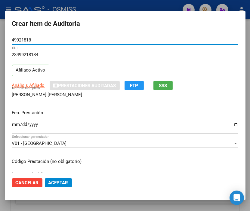
type input "49921818"
click at [16, 126] on input "Ingresar la fecha" at bounding box center [125, 127] width 226 height 10
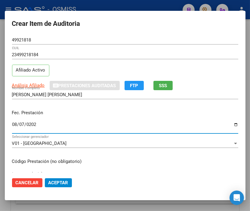
type input "[DATE]"
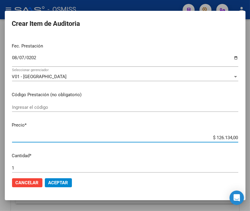
drag, startPoint x: 205, startPoint y: 139, endPoint x: 254, endPoint y: 145, distance: 49.2
click at [250, 145] on html "menu - OSMISS person Firma Express Inicio Calendario SSS Instructivos Contacto …" at bounding box center [125, 105] width 250 height 211
type input "$ 0,01"
type input "$ 0,11"
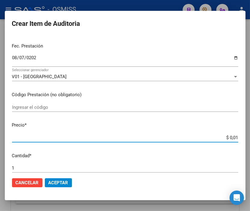
type input "$ 0,11"
click at [56, 180] on span "Aceptar" at bounding box center [58, 182] width 20 height 5
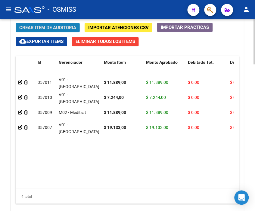
click at [45, 28] on span "Crear Item de Auditoria" at bounding box center [47, 27] width 57 height 5
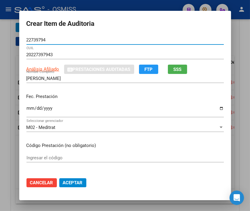
click at [28, 110] on input "Ingresar la fecha" at bounding box center [124, 111] width 197 height 10
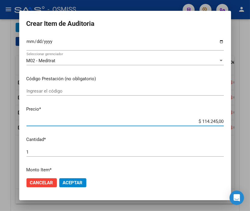
drag, startPoint x: 184, startPoint y: 121, endPoint x: 247, endPoint y: 129, distance: 63.4
click at [247, 129] on div "Crear Item de Auditoria 22739794 Nro Documento 20227397943 CUIL Análisis Afilia…" at bounding box center [125, 105] width 250 height 211
click at [68, 182] on span "Aceptar" at bounding box center [73, 182] width 20 height 5
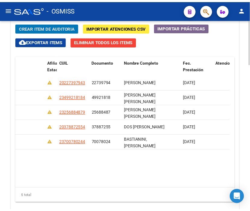
scroll to position [0, 0]
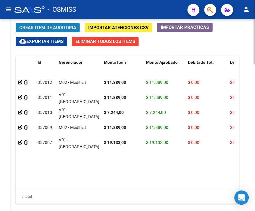
click at [46, 25] on span "Crear Item de Auditoria" at bounding box center [47, 27] width 57 height 5
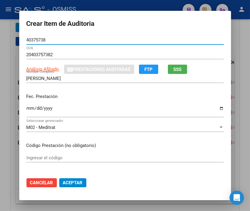
click at [26, 108] on input "Ingresar la fecha" at bounding box center [124, 111] width 197 height 10
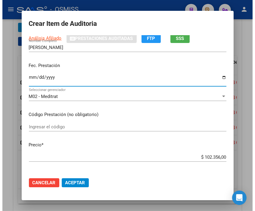
scroll to position [67, 0]
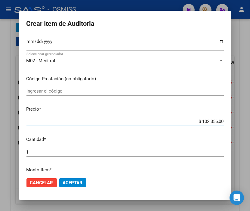
drag, startPoint x: 181, startPoint y: 119, endPoint x: 225, endPoint y: 120, distance: 44.6
click at [225, 120] on app-form-text-field "Precio * $ 102.356,00 Ingresar el precio" at bounding box center [127, 115] width 202 height 19
click at [74, 184] on span "Aceptar" at bounding box center [73, 182] width 20 height 5
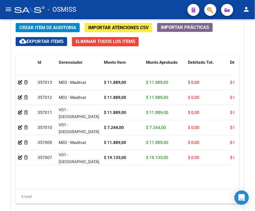
click at [105, 9] on div "- OSMISS" at bounding box center [98, 9] width 168 height 13
drag, startPoint x: 54, startPoint y: 184, endPoint x: 140, endPoint y: 187, distance: 86.1
click at [140, 187] on datatable-body "357013 M02 - Meditrat $ 11.889,00 $ 11.889,00 $ 0,00 $ 0,00 $ 0,00 20403757382 …" at bounding box center [125, 132] width 219 height 114
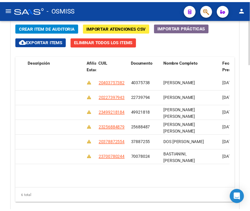
scroll to position [0, 0]
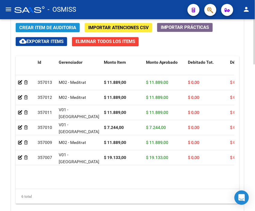
click at [33, 29] on span "Crear Item de Auditoria" at bounding box center [47, 27] width 57 height 5
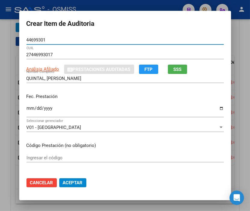
click at [26, 105] on div "Ingresar la fecha" at bounding box center [124, 111] width 197 height 13
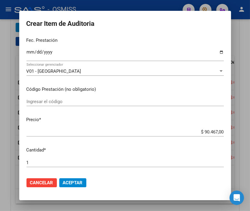
scroll to position [67, 0]
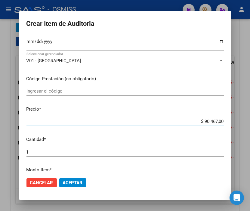
drag, startPoint x: 194, startPoint y: 121, endPoint x: 175, endPoint y: 112, distance: 20.7
click at [250, 119] on html "menu - OSMISS person Firma Express Inicio Calendario SSS Instructivos Contacto …" at bounding box center [125, 105] width 250 height 211
click at [75, 182] on span "Aceptar" at bounding box center [73, 182] width 20 height 5
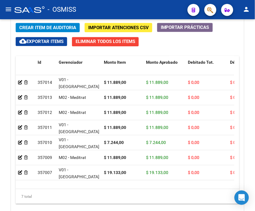
click at [89, 13] on div "- OSMISS" at bounding box center [98, 9] width 168 height 13
click at [71, 25] on span "Crear Item de Auditoria" at bounding box center [47, 27] width 57 height 5
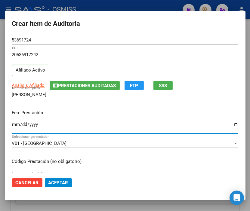
click at [14, 125] on input "Ingresar la fecha" at bounding box center [125, 127] width 226 height 10
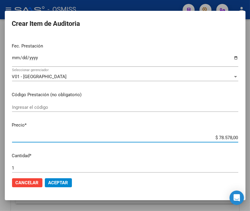
drag, startPoint x: 200, startPoint y: 138, endPoint x: 254, endPoint y: 141, distance: 53.4
click at [250, 141] on html "menu - OSMISS person Firma Express Inicio Calendario SSS Instructivos Contacto …" at bounding box center [125, 105] width 250 height 211
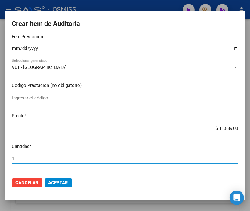
drag, startPoint x: 29, startPoint y: 167, endPoint x: -12, endPoint y: 167, distance: 40.9
click at [0, 167] on html "menu - OSMISS person Firma Express Inicio Calendario SSS Instructivos Contacto …" at bounding box center [125, 105] width 250 height 211
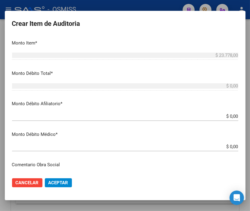
scroll to position [213, 0]
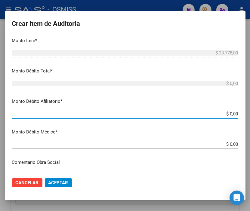
drag, startPoint x: 214, startPoint y: 112, endPoint x: 254, endPoint y: 117, distance: 40.4
click at [250, 117] on html "menu - OSMISS person Firma Express Inicio Calendario SSS Instructivos Contacto …" at bounding box center [125, 105] width 250 height 211
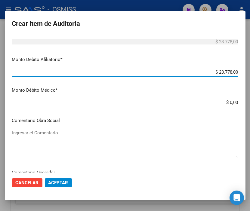
scroll to position [313, 0]
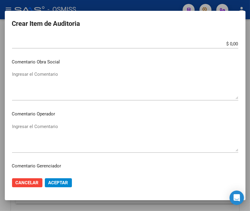
click at [52, 127] on textarea "Ingresar el Comentario" at bounding box center [125, 137] width 226 height 28
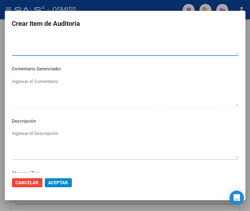
scroll to position [413, 0]
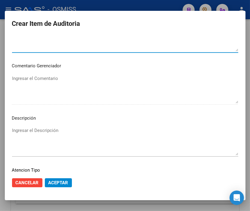
click at [37, 129] on textarea "Ingresar el Descripción" at bounding box center [125, 141] width 226 height 28
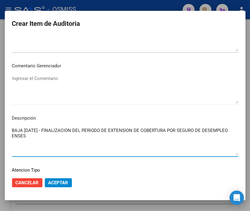
drag, startPoint x: 76, startPoint y: 138, endPoint x: -17, endPoint y: 127, distance: 93.7
click at [0, 127] on html "menu - OSMISS person Firma Express Inicio Calendario SSS Instructivos Contacto …" at bounding box center [125, 105] width 250 height 211
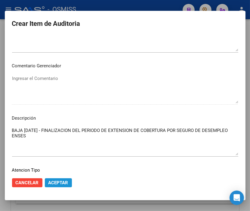
click at [68, 179] on button "Aceptar" at bounding box center [58, 183] width 27 height 9
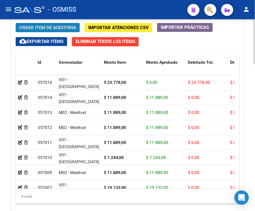
click at [48, 27] on span "Crear Item de Auditoria" at bounding box center [47, 27] width 57 height 5
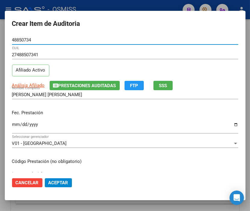
click at [14, 123] on input "Ingresar la fecha" at bounding box center [125, 127] width 226 height 10
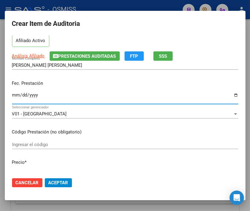
scroll to position [67, 0]
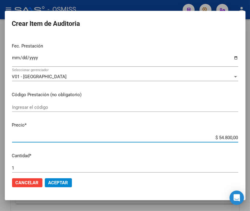
drag, startPoint x: 203, startPoint y: 137, endPoint x: 254, endPoint y: 138, distance: 50.9
click at [250, 138] on html "menu - OSMISS person Firma Express Inicio Calendario SSS Instructivos Contacto …" at bounding box center [125, 105] width 250 height 211
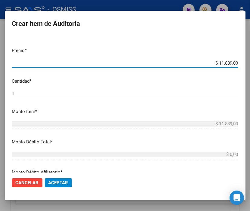
scroll to position [167, 0]
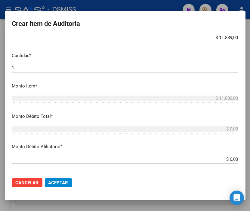
drag, startPoint x: 211, startPoint y: 156, endPoint x: 254, endPoint y: 163, distance: 43.1
click at [250, 163] on html "menu - OSMISS person Firma Express Inicio Calendario SSS Instructivos Contacto …" at bounding box center [125, 105] width 250 height 211
click at [196, 145] on p "Monto Débito Afiliatorio *" at bounding box center [125, 147] width 226 height 7
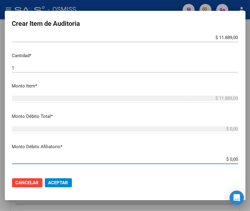
drag, startPoint x: 208, startPoint y: 159, endPoint x: 254, endPoint y: 159, distance: 45.5
click at [250, 159] on html "menu - OSMISS person Firma Express Inicio Calendario SSS Instructivos Contacto …" at bounding box center [125, 105] width 250 height 211
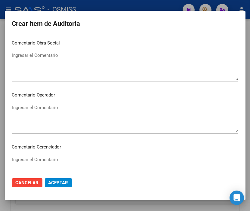
scroll to position [334, 0]
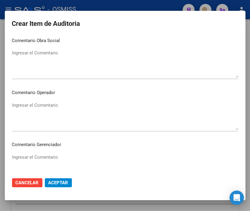
click at [56, 106] on textarea "Ingresar el Comentario" at bounding box center [125, 116] width 226 height 28
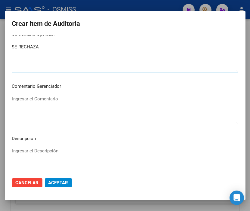
scroll to position [401, 0]
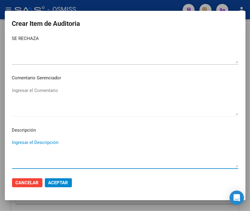
click at [25, 141] on textarea "Ingresar el Descripción" at bounding box center [125, 153] width 226 height 28
paste textarea "BAJA [DATE] - FINALIZACION DEL PERIODO DE EXTENSION DE COBERTURA POR SEGURO DE …"
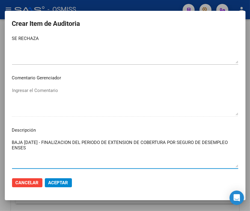
click at [61, 181] on span "Aceptar" at bounding box center [58, 182] width 20 height 5
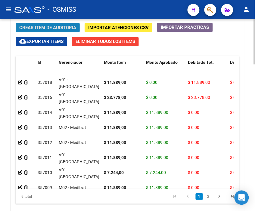
click at [44, 31] on button "Crear Item de Auditoria" at bounding box center [48, 27] width 64 height 9
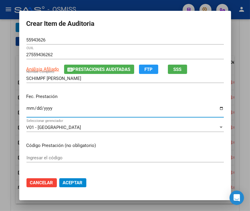
click at [26, 110] on input "Ingresar la fecha" at bounding box center [124, 111] width 197 height 10
click at [28, 110] on input "0225-07-10" at bounding box center [124, 111] width 197 height 10
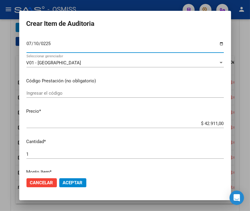
scroll to position [67, 0]
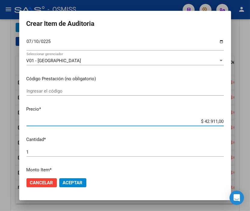
drag, startPoint x: 188, startPoint y: 120, endPoint x: 164, endPoint y: 120, distance: 24.1
click at [250, 125] on html "menu - OSMISS person Firma Express Inicio Calendario SSS Instructivos Contacto …" at bounding box center [125, 105] width 250 height 211
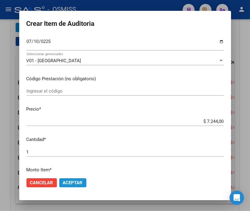
click at [77, 184] on span "Aceptar" at bounding box center [73, 182] width 20 height 5
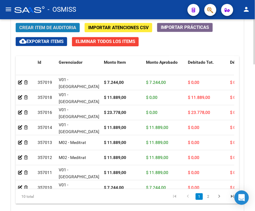
click at [36, 28] on span "Crear Item de Auditoria" at bounding box center [47, 27] width 57 height 5
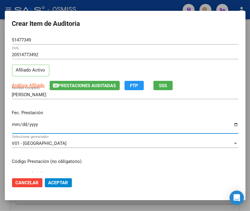
click at [18, 125] on input "Ingresar la fecha" at bounding box center [125, 127] width 226 height 10
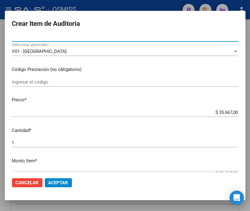
scroll to position [100, 0]
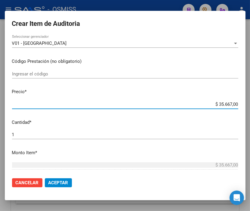
drag, startPoint x: 199, startPoint y: 104, endPoint x: 254, endPoint y: 108, distance: 55.2
click at [250, 108] on html "menu - OSMISS person Firma Express Inicio Calendario SSS Instructivos Contacto …" at bounding box center [125, 105] width 250 height 211
click at [57, 182] on span "Aceptar" at bounding box center [58, 182] width 20 height 5
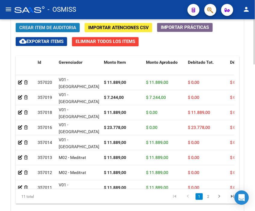
click at [32, 29] on span "Crear Item de Auditoria" at bounding box center [47, 27] width 57 height 5
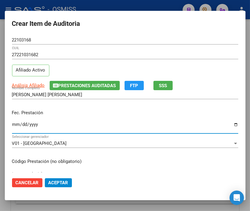
click at [15, 124] on input "Ingresar la fecha" at bounding box center [125, 127] width 226 height 10
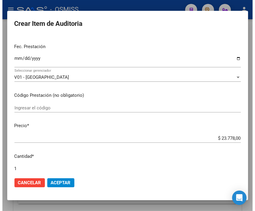
scroll to position [67, 0]
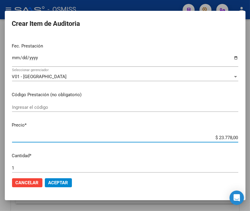
drag, startPoint x: 194, startPoint y: 136, endPoint x: 254, endPoint y: 140, distance: 59.8
click at [250, 140] on html "menu - OSMISS person Firma Express Inicio Calendario SSS Instructivos Contacto …" at bounding box center [125, 105] width 250 height 211
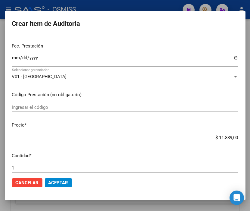
click at [65, 177] on mat-dialog-actions "Cancelar Aceptar" at bounding box center [125, 183] width 226 height 20
click at [48, 184] on span "Aceptar" at bounding box center [58, 182] width 20 height 5
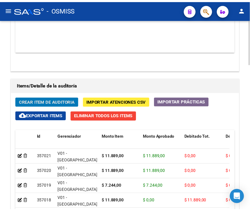
scroll to position [568, 0]
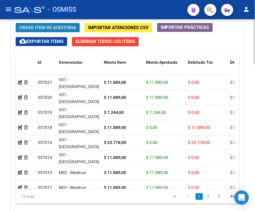
click at [47, 29] on span "Crear Item de Auditoria" at bounding box center [47, 27] width 57 height 5
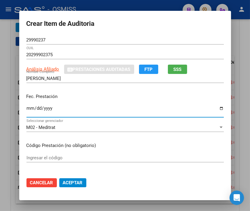
click at [27, 111] on input "Ingresar la fecha" at bounding box center [124, 111] width 197 height 10
click at [35, 109] on input "[DATE]" at bounding box center [124, 111] width 197 height 10
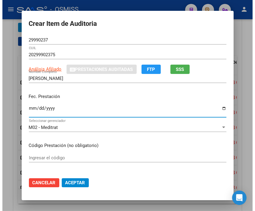
scroll to position [67, 0]
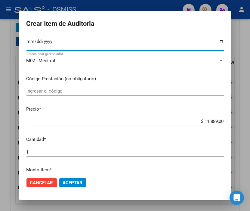
click at [68, 179] on button "Aceptar" at bounding box center [72, 183] width 27 height 9
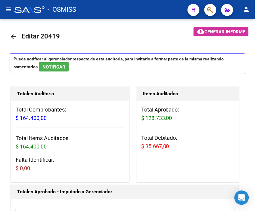
scroll to position [0, 0]
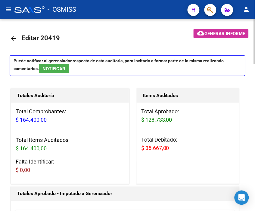
click at [230, 34] on span "Generar informe" at bounding box center [224, 33] width 41 height 5
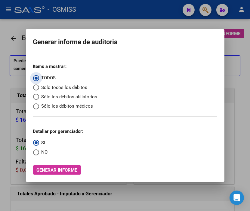
click at [54, 98] on span "Sólo los débitos afiliatorios" at bounding box center [68, 97] width 58 height 7
click at [39, 98] on input "Sólo los débitos afiliatorios" at bounding box center [36, 97] width 6 height 6
click at [47, 151] on span "NO" at bounding box center [43, 152] width 9 height 7
click at [39, 151] on input "NO" at bounding box center [36, 153] width 6 height 6
click at [59, 167] on button "Generar informe" at bounding box center [57, 170] width 48 height 9
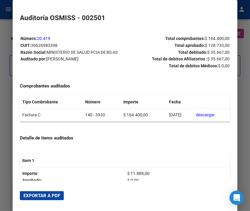
click at [49, 192] on button "Exportar a PDF" at bounding box center [42, 195] width 44 height 9
click at [7, 41] on div at bounding box center [125, 105] width 250 height 211
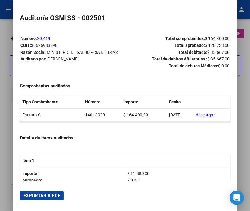
click at [7, 41] on div at bounding box center [125, 105] width 250 height 211
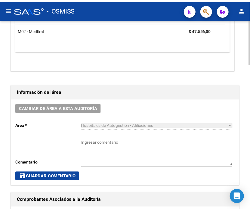
scroll to position [234, 0]
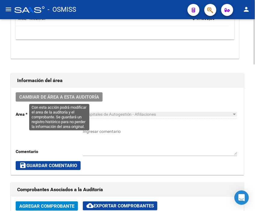
click at [71, 97] on span "Cambiar de área a esta auditoría" at bounding box center [59, 97] width 80 height 5
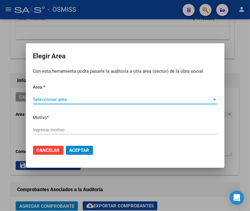
click at [53, 99] on span "Seleccionar area" at bounding box center [122, 99] width 179 height 5
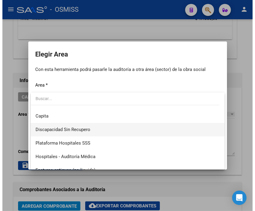
scroll to position [67, 0]
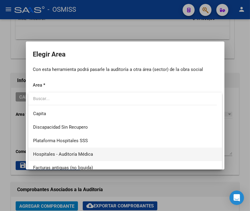
click at [94, 154] on span "Hospitales - Auditoría Médica" at bounding box center [125, 155] width 184 height 14
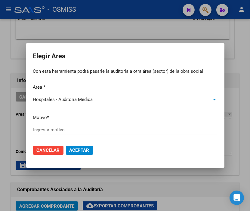
click at [68, 126] on div "Ingresar motivo" at bounding box center [125, 130] width 184 height 9
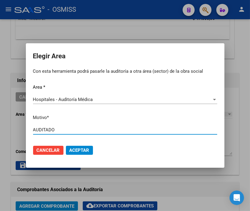
click at [87, 151] on span "Aceptar" at bounding box center [80, 150] width 20 height 5
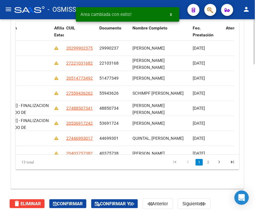
scroll to position [0, 498]
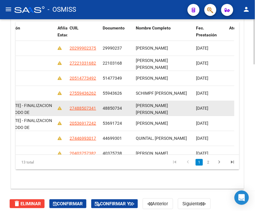
drag, startPoint x: 103, startPoint y: 107, endPoint x: 125, endPoint y: 109, distance: 22.3
click at [125, 109] on div "48850734" at bounding box center [117, 108] width 28 height 7
copy span "48850734"
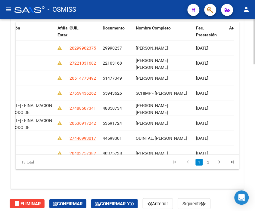
click at [82, 168] on div "13 total 1 2" at bounding box center [128, 162] width 224 height 15
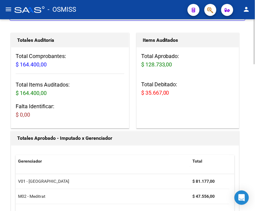
scroll to position [0, 0]
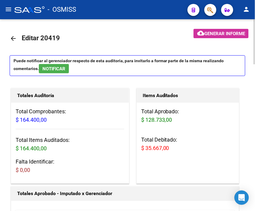
click at [11, 39] on mat-icon "arrow_back" at bounding box center [13, 38] width 7 height 7
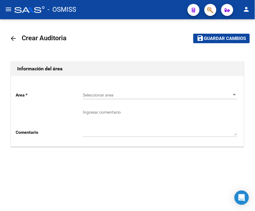
click at [87, 96] on span "Seleccionar area" at bounding box center [157, 95] width 149 height 5
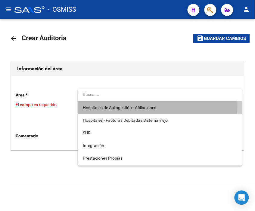
click at [105, 104] on span "Hospitales de Autogestión - Afiliaciones" at bounding box center [160, 107] width 154 height 13
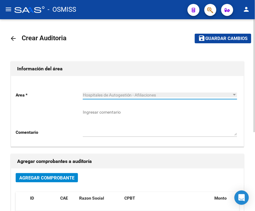
click at [67, 177] on span "Agregar Comprobante" at bounding box center [46, 177] width 55 height 5
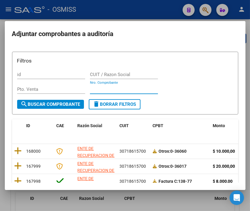
click at [98, 92] on input "Nro. Comprobante" at bounding box center [124, 89] width 68 height 5
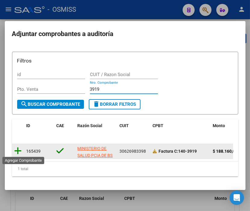
click at [17, 150] on icon at bounding box center [18, 151] width 8 height 8
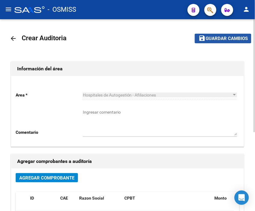
click at [223, 40] on span "Guardar cambios" at bounding box center [227, 38] width 42 height 5
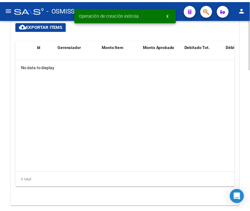
scroll to position [468, 0]
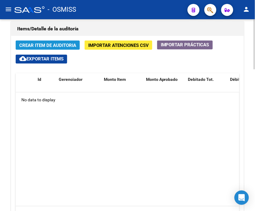
click at [48, 43] on span "Crear Item de Auditoria" at bounding box center [47, 45] width 57 height 5
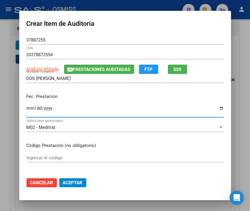
click at [28, 109] on input "Ingresar la fecha" at bounding box center [124, 111] width 197 height 10
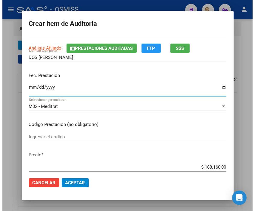
scroll to position [67, 0]
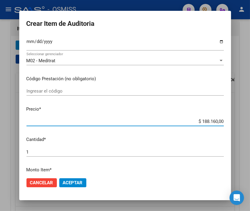
drag, startPoint x: 188, startPoint y: 119, endPoint x: 253, endPoint y: 125, distance: 65.0
click at [250, 125] on html "menu - OSMISS person Firma Express Inicio Calendario SSS Instructivos Contacto …" at bounding box center [125, 105] width 250 height 211
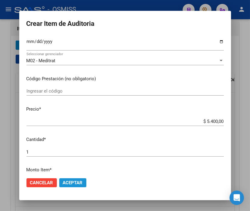
click at [71, 183] on span "Aceptar" at bounding box center [73, 182] width 20 height 5
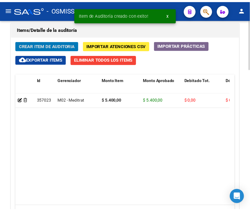
scroll to position [550, 0]
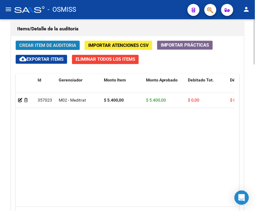
click at [56, 44] on span "Crear Item de Auditoria" at bounding box center [47, 45] width 57 height 5
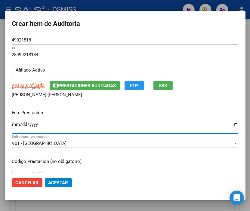
click at [15, 124] on input "Ingresar la fecha" at bounding box center [125, 127] width 226 height 10
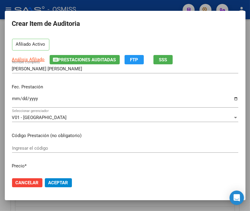
scroll to position [67, 0]
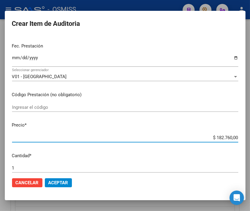
drag, startPoint x: 203, startPoint y: 135, endPoint x: 254, endPoint y: 137, distance: 50.6
click at [250, 137] on html "menu - OSMISS person Firma Express Inicio Calendario SSS Instructivos Contacto …" at bounding box center [125, 105] width 250 height 211
click at [59, 182] on span "Aceptar" at bounding box center [58, 182] width 20 height 5
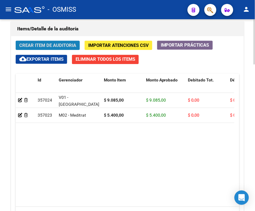
click at [38, 47] on span "Crear Item de Auditoria" at bounding box center [47, 45] width 57 height 5
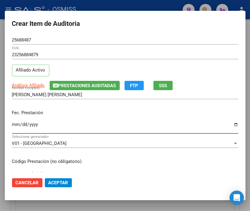
click at [16, 124] on input "Ingresar la fecha" at bounding box center [125, 127] width 226 height 10
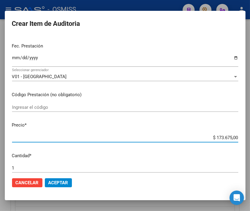
drag, startPoint x: 199, startPoint y: 137, endPoint x: 254, endPoint y: 135, distance: 54.8
click at [250, 135] on html "menu - OSMISS person Firma Express Inicio Calendario SSS Instructivos Contacto …" at bounding box center [125, 105] width 250 height 211
click at [59, 184] on span "Aceptar" at bounding box center [58, 182] width 20 height 5
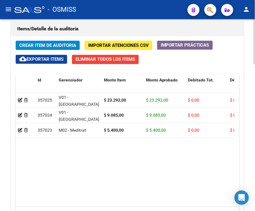
click at [55, 43] on span "Crear Item de Auditoria" at bounding box center [47, 45] width 57 height 5
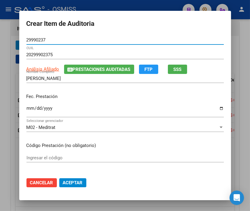
click at [28, 107] on input "Ingresar la fecha" at bounding box center [124, 111] width 197 height 10
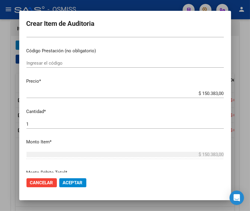
scroll to position [100, 0]
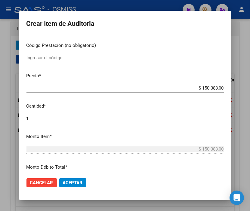
drag, startPoint x: 197, startPoint y: 86, endPoint x: 238, endPoint y: 89, distance: 41.3
click at [238, 89] on div "Crear Item de Auditoria 29990237 Nro Documento 20299902375 CUIL Análisis Afilia…" at bounding box center [125, 105] width 250 height 211
drag, startPoint x: 192, startPoint y: 87, endPoint x: 242, endPoint y: 91, distance: 50.7
click at [242, 91] on div "Crear Item de Auditoria 29990237 Nro Documento 20299902375 CUIL Análisis Afilia…" at bounding box center [125, 105] width 250 height 211
click at [70, 185] on button "Aceptar" at bounding box center [72, 183] width 27 height 9
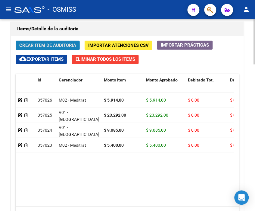
click at [47, 42] on span "Crear Item de Auditoria" at bounding box center [47, 44] width 57 height 5
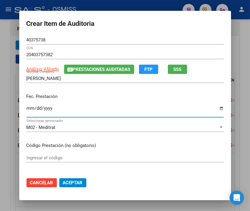
click at [26, 107] on input "Ingresar la fecha" at bounding box center [124, 111] width 197 height 10
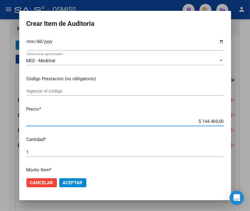
drag, startPoint x: 189, startPoint y: 119, endPoint x: 241, endPoint y: 123, distance: 51.9
click at [241, 123] on div "Crear Item de Auditoria 40375738 Nro Documento 20403757382 CUIL Análisis Afilia…" at bounding box center [125, 105] width 250 height 211
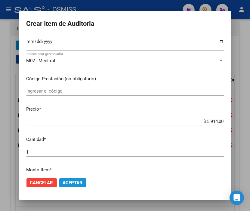
click at [67, 184] on span "Aceptar" at bounding box center [73, 182] width 20 height 5
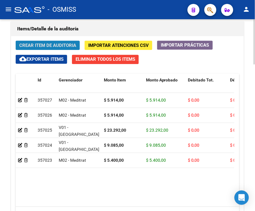
click at [40, 45] on span "Crear Item de Auditoria" at bounding box center [47, 45] width 57 height 5
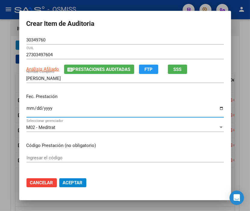
click at [28, 107] on input "Ingresar la fecha" at bounding box center [124, 111] width 197 height 10
click at [35, 110] on input "[DATE]" at bounding box center [124, 111] width 197 height 10
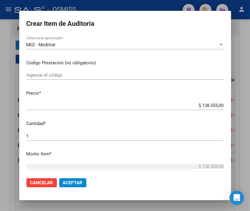
scroll to position [100, 0]
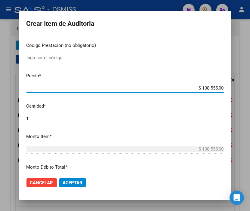
drag, startPoint x: 191, startPoint y: 86, endPoint x: 235, endPoint y: 90, distance: 44.2
click at [235, 90] on div "Crear Item de Auditoria 30349760 Nro Documento 27303497604 CUIL Análisis Afilia…" at bounding box center [125, 105] width 250 height 211
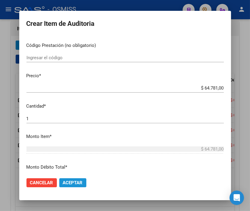
click at [70, 181] on span "Aceptar" at bounding box center [73, 182] width 20 height 5
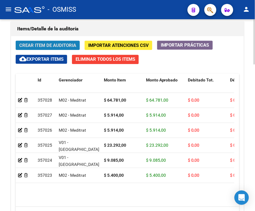
click at [60, 45] on span "Crear Item de Auditoria" at bounding box center [47, 45] width 57 height 5
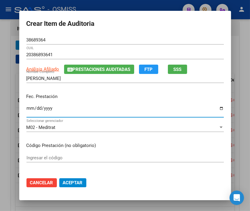
click at [26, 107] on input "Ingresar la fecha" at bounding box center [124, 111] width 197 height 10
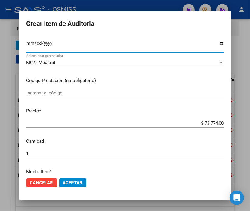
scroll to position [67, 0]
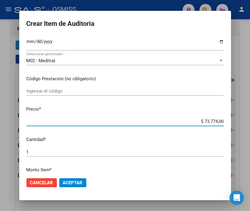
drag, startPoint x: 189, startPoint y: 122, endPoint x: 254, endPoint y: 122, distance: 64.7
click at [250, 122] on html "menu - OSMISS person Firma Express Inicio Calendario SSS Instructivos Contacto …" at bounding box center [125, 105] width 250 height 211
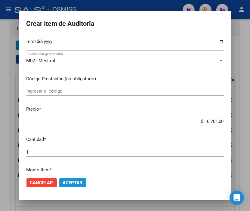
click at [78, 184] on span "Aceptar" at bounding box center [73, 182] width 20 height 5
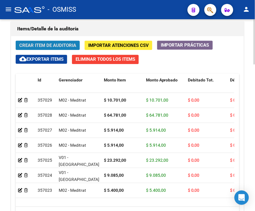
click at [45, 42] on button "Crear Item de Auditoria" at bounding box center [48, 45] width 64 height 9
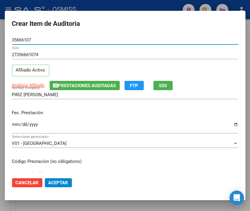
click at [15, 122] on input "Ingresar la fecha" at bounding box center [125, 127] width 226 height 10
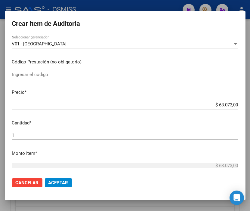
scroll to position [100, 0]
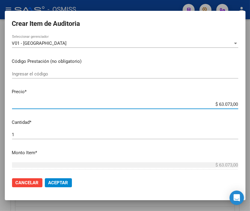
drag, startPoint x: 203, startPoint y: 104, endPoint x: 252, endPoint y: 104, distance: 48.5
click at [250, 104] on html "menu - OSMISS person Firma Express Inicio Calendario SSS Instructivos Contacto …" at bounding box center [125, 105] width 250 height 211
click at [64, 186] on button "Aceptar" at bounding box center [58, 183] width 27 height 9
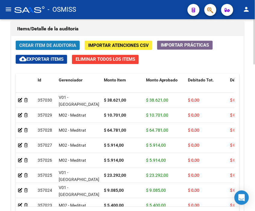
click at [35, 44] on span "Crear Item de Auditoria" at bounding box center [47, 45] width 57 height 5
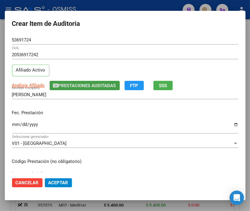
click at [74, 84] on span "Prestaciones Auditadas" at bounding box center [87, 85] width 58 height 5
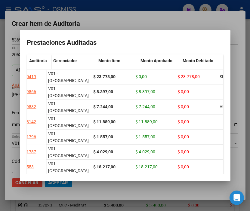
scroll to position [0, 0]
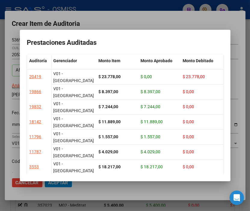
click at [119, 16] on div at bounding box center [125, 105] width 250 height 211
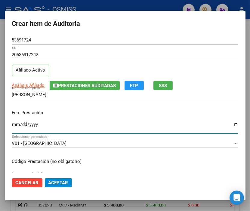
click at [16, 127] on input "Ingresar la fecha" at bounding box center [125, 127] width 226 height 10
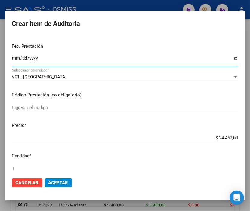
scroll to position [67, 0]
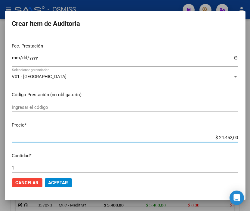
drag, startPoint x: 196, startPoint y: 135, endPoint x: 254, endPoint y: 139, distance: 57.7
click at [250, 139] on html "menu - OSMISS person Firma Express Inicio Calendario SSS Instructivos Contacto …" at bounding box center [125, 105] width 250 height 211
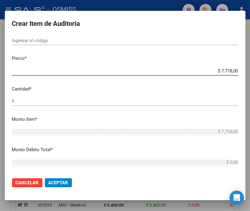
scroll to position [167, 0]
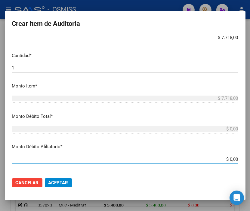
drag, startPoint x: 214, startPoint y: 158, endPoint x: 254, endPoint y: 160, distance: 39.8
click at [250, 160] on html "menu - OSMISS person Firma Express Inicio Calendario SSS Instructivos Contacto …" at bounding box center [125, 105] width 250 height 211
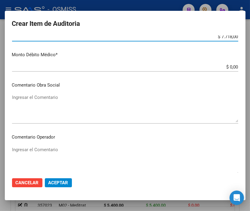
scroll to position [301, 0]
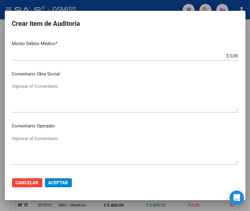
click at [44, 141] on textarea "Ingresar el Comentario" at bounding box center [125, 149] width 226 height 28
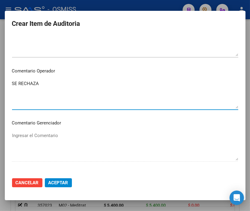
scroll to position [401, 0]
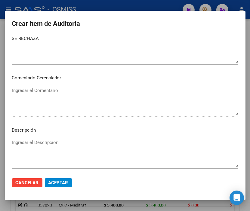
click at [36, 138] on div "Ingresar el Descripción" at bounding box center [125, 153] width 226 height 31
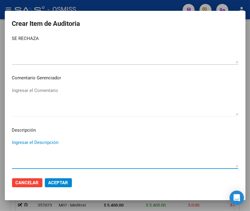
click at [36, 139] on textarea "Ingresar el Descripción" at bounding box center [125, 153] width 226 height 28
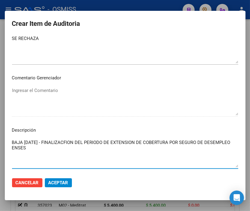
click at [43, 149] on textarea "BAJA [DATE] - FINALIZACFION DEL PERIODO DE EXTENSION DE COBERTURA POR SEGURO DE…" at bounding box center [125, 153] width 226 height 28
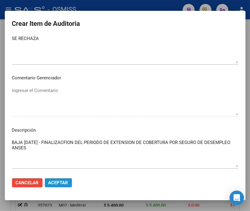
click at [57, 182] on span "Aceptar" at bounding box center [58, 182] width 20 height 5
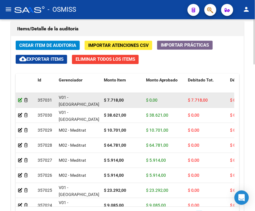
click at [20, 100] on icon at bounding box center [20, 100] width 4 height 4
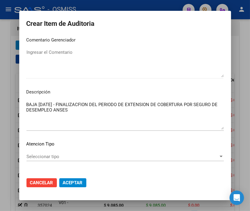
scroll to position [435, 0]
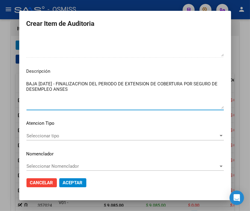
drag, startPoint x: 93, startPoint y: 90, endPoint x: 14, endPoint y: 82, distance: 79.5
click at [14, 82] on div "Crear Item de Auditoria 53691724 Nro Documento 20536917242 CUIL [PERSON_NAME] N…" at bounding box center [125, 105] width 250 height 211
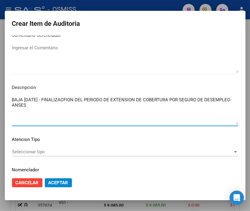
scroll to position [451, 0]
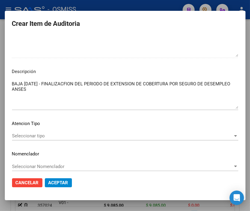
click at [88, 8] on div at bounding box center [125, 105] width 250 height 211
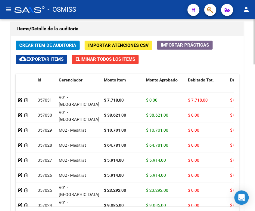
click at [50, 45] on span "Crear Item de Auditoria" at bounding box center [47, 45] width 57 height 5
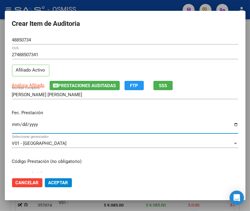
click at [16, 125] on input "Ingresar la fecha" at bounding box center [125, 127] width 226 height 10
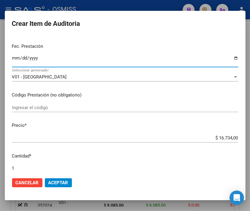
scroll to position [67, 0]
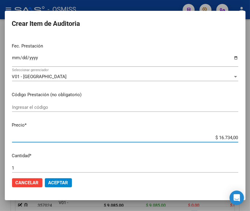
drag, startPoint x: 204, startPoint y: 138, endPoint x: 254, endPoint y: 140, distance: 49.7
click at [250, 140] on html "menu - OSMISS person Firma Express Inicio Calendario SSS Instructivos Contacto …" at bounding box center [125, 105] width 250 height 211
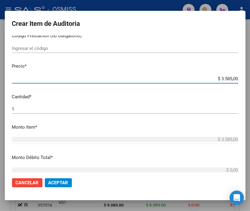
scroll to position [167, 0]
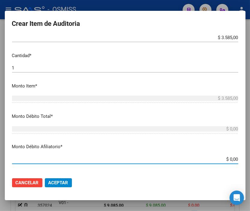
drag, startPoint x: 216, startPoint y: 159, endPoint x: 254, endPoint y: 159, distance: 38.2
click at [250, 159] on html "menu - OSMISS person Firma Express Inicio Calendario SSS Instructivos Contacto …" at bounding box center [125, 105] width 250 height 211
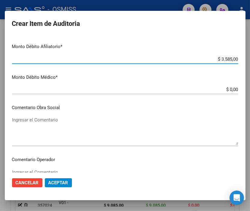
scroll to position [334, 0]
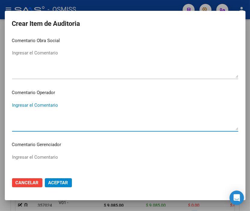
click at [48, 104] on textarea "Ingresar el Comentario" at bounding box center [125, 116] width 226 height 28
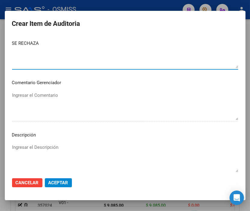
scroll to position [435, 0]
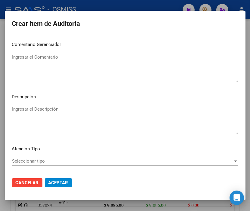
click at [33, 107] on textarea "Ingresar el Descripción" at bounding box center [125, 120] width 226 height 28
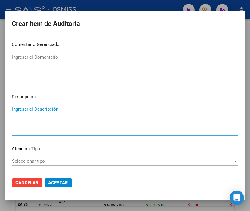
paste textarea "BAJA [DATE] - FINALIZACFION DEL PERIODO DE EXTENSION DE COBERTURA POR SEGURO DE…"
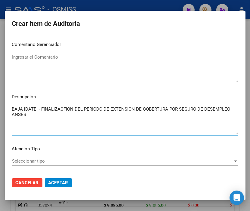
click at [62, 182] on span "Aceptar" at bounding box center [58, 182] width 20 height 5
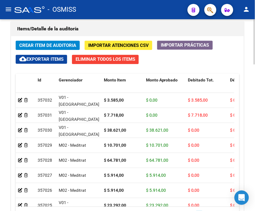
click at [103, 32] on h1 "Items/Detalle de la auditoría" at bounding box center [127, 29] width 221 height 10
click at [52, 43] on span "Crear Item de Auditoria" at bounding box center [47, 45] width 57 height 5
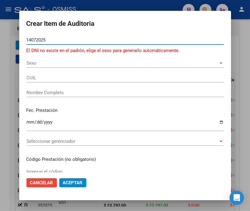
drag, startPoint x: 53, startPoint y: 40, endPoint x: 10, endPoint y: 39, distance: 42.4
click at [10, 39] on div "Crear Item de Auditoria 14072025 Nro Documento El DNI no existe en el [PERSON_N…" at bounding box center [125, 105] width 250 height 211
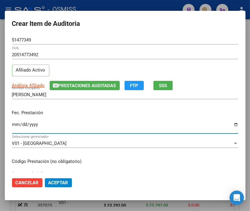
click at [14, 125] on input "Ingresar la fecha" at bounding box center [125, 127] width 226 height 10
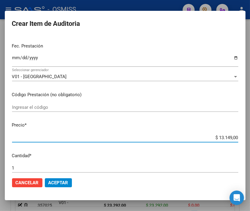
drag, startPoint x: 212, startPoint y: 138, endPoint x: 254, endPoint y: 139, distance: 41.6
click at [250, 139] on html "menu - OSMISS person Firma Express Inicio Calendario SSS Instructivos Contacto …" at bounding box center [125, 105] width 250 height 211
click at [51, 180] on span "Aceptar" at bounding box center [58, 182] width 20 height 5
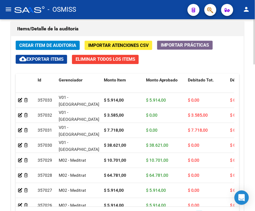
click at [110, 23] on div "Items/Detalle de la auditoría" at bounding box center [127, 29] width 233 height 14
click at [53, 44] on span "Crear Item de Auditoria" at bounding box center [47, 45] width 57 height 5
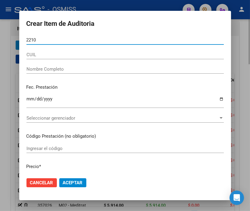
click at [59, 179] on button "Aceptar" at bounding box center [72, 183] width 27 height 9
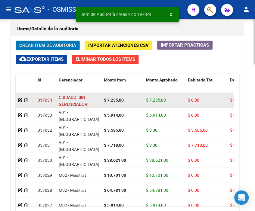
click at [23, 100] on div at bounding box center [25, 100] width 15 height 7
click at [25, 100] on icon at bounding box center [26, 100] width 4 height 4
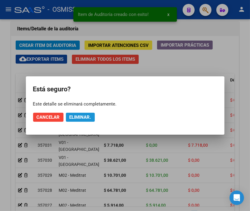
click at [79, 117] on span "Eliminar." at bounding box center [81, 117] width 22 height 5
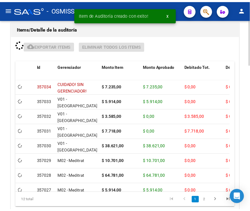
scroll to position [550, 0]
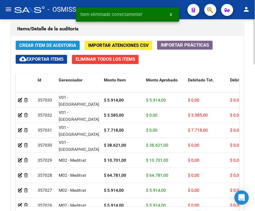
click at [30, 47] on span "Crear Item de Auditoria" at bounding box center [47, 45] width 57 height 5
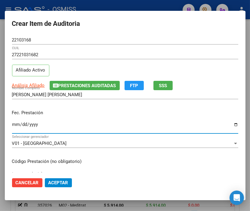
click at [16, 124] on input "Ingresar la fecha" at bounding box center [125, 127] width 226 height 10
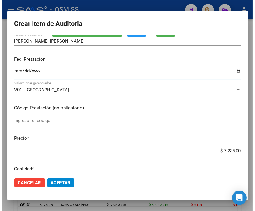
scroll to position [67, 0]
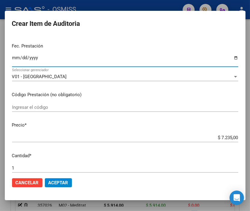
click at [59, 179] on button "Aceptar" at bounding box center [58, 183] width 27 height 9
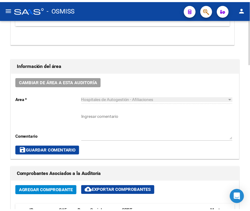
scroll to position [249, 0]
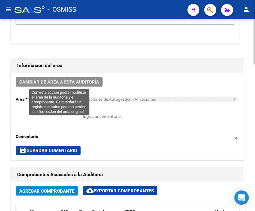
click at [67, 79] on span "Cambiar de área a esta auditoría" at bounding box center [59, 81] width 80 height 5
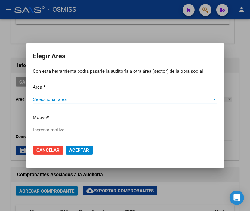
click at [63, 99] on span "Seleccionar area" at bounding box center [122, 99] width 179 height 5
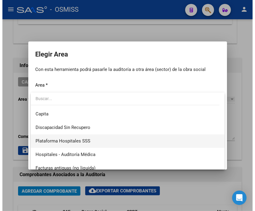
scroll to position [67, 0]
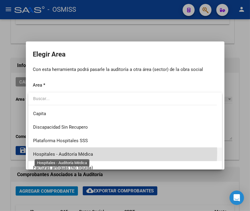
click at [90, 153] on span "Hospitales - Auditoría Médica" at bounding box center [63, 154] width 60 height 5
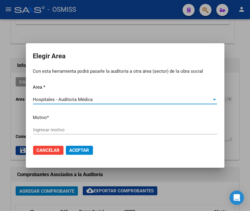
click at [63, 129] on input "Ingresar motivo" at bounding box center [125, 129] width 184 height 5
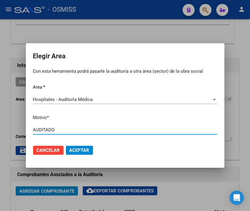
click at [82, 150] on span "Aceptar" at bounding box center [80, 150] width 20 height 5
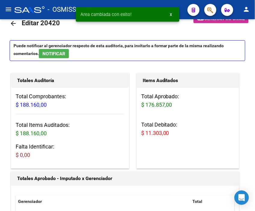
scroll to position [0, 0]
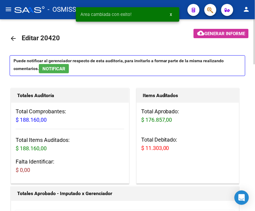
click at [202, 34] on mat-icon "cloud_download" at bounding box center [200, 33] width 7 height 7
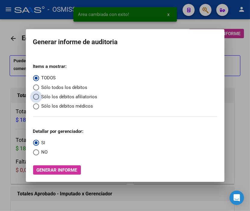
click at [53, 95] on span "Sólo los débitos afiliatorios" at bounding box center [68, 97] width 58 height 7
click at [39, 95] on input "Sólo los débitos afiliatorios" at bounding box center [36, 97] width 6 height 6
click at [44, 153] on span "NO" at bounding box center [43, 152] width 9 height 7
click at [39, 153] on input "NO" at bounding box center [36, 153] width 6 height 6
click at [57, 171] on span "Generar informe" at bounding box center [57, 170] width 41 height 5
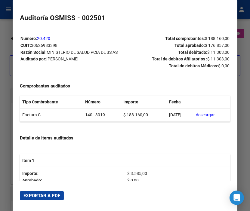
click at [43, 203] on mat-dialog-actions "Exportar a PDF" at bounding box center [125, 196] width 211 height 20
click at [50, 193] on span "Exportar a PDF" at bounding box center [41, 195] width 37 height 5
click at [7, 22] on div at bounding box center [125, 105] width 250 height 211
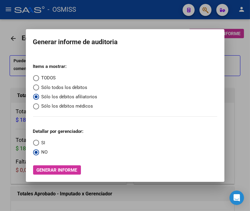
click at [7, 22] on div at bounding box center [125, 105] width 250 height 211
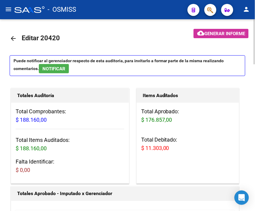
click at [14, 40] on mat-icon "arrow_back" at bounding box center [13, 38] width 7 height 7
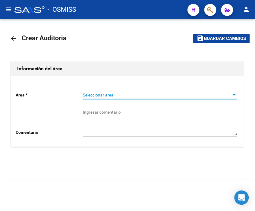
click at [110, 93] on span "Seleccionar area" at bounding box center [157, 95] width 149 height 5
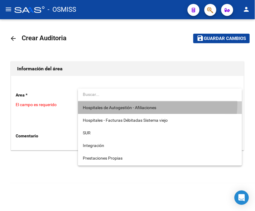
click at [116, 103] on span "Hospitales de Autogestión - Afiliaciones" at bounding box center [160, 107] width 154 height 13
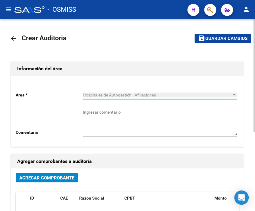
click at [62, 178] on span "Agregar Comprobante" at bounding box center [46, 177] width 55 height 5
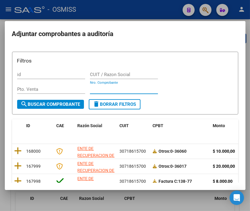
click at [99, 88] on input "Nro. Comprobante" at bounding box center [124, 89] width 68 height 5
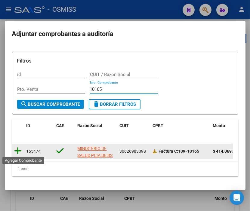
click at [20, 151] on icon at bounding box center [18, 151] width 8 height 8
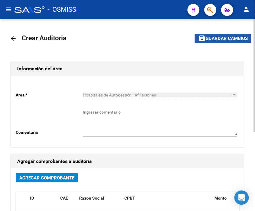
click at [222, 38] on span "Guardar cambios" at bounding box center [227, 38] width 42 height 5
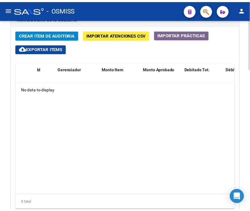
scroll to position [468, 0]
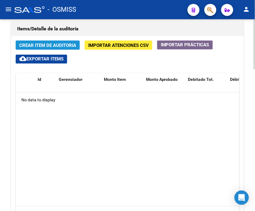
click at [39, 47] on span "Crear Item de Auditoria" at bounding box center [47, 45] width 57 height 5
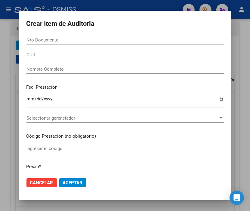
click at [36, 40] on input "Nro Documento" at bounding box center [124, 39] width 197 height 5
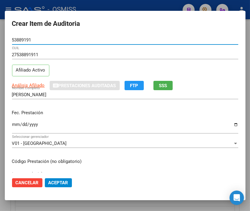
click at [16, 124] on input "Ingresar la fecha" at bounding box center [125, 127] width 226 height 10
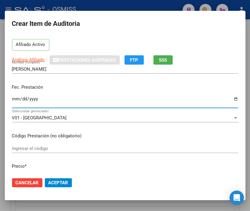
scroll to position [67, 0]
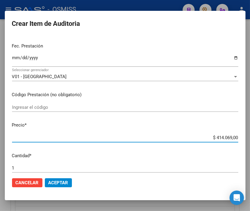
drag, startPoint x: 203, startPoint y: 138, endPoint x: 254, endPoint y: 140, distance: 51.2
click at [250, 140] on html "menu - OSMISS person Firma Express Inicio Calendario SSS Instructivos Contacto …" at bounding box center [125, 105] width 250 height 211
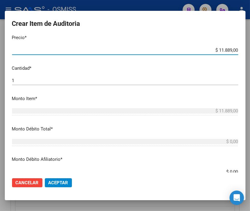
scroll to position [167, 0]
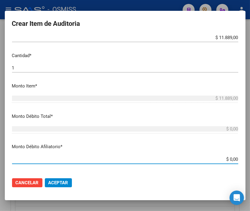
drag, startPoint x: 200, startPoint y: 159, endPoint x: 254, endPoint y: 163, distance: 53.7
click at [250, 162] on html "menu - OSMISS person Firma Express Inicio Calendario SSS Instructivos Contacto …" at bounding box center [125, 105] width 250 height 211
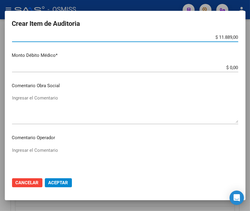
scroll to position [301, 0]
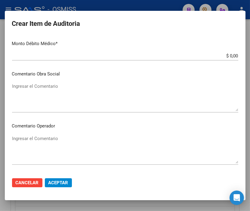
click at [39, 139] on textarea "Ingresar el Comentario" at bounding box center [125, 149] width 226 height 28
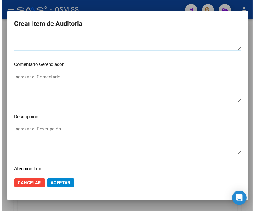
scroll to position [435, 0]
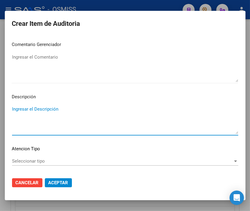
click at [23, 111] on textarea "Ingresar el Descripción" at bounding box center [125, 120] width 226 height 28
paste textarea "declaracion juarada informada por el empleador: ACTIVIDAD 011 (Personal Permane…"
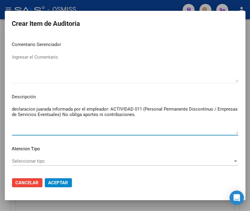
click at [16, 107] on textarea "declaracion juarada informada por el empleador: ACTIVIDAD 011 (Personal Permane…" at bounding box center [125, 120] width 226 height 28
drag, startPoint x: 110, startPoint y: 108, endPoint x: -18, endPoint y: 103, distance: 128.4
click at [0, 103] on html "menu - OSMISS person Firma Express Inicio Calendario SSS Instructivos Contacto …" at bounding box center [125, 105] width 250 height 211
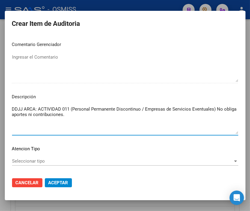
click at [88, 113] on textarea "DDJJ ARCA: ACTIVIDAD 011 (Personal Permanente Discontinuo / Empresas de Servici…" at bounding box center [125, 120] width 226 height 28
click at [79, 113] on textarea "DDJJ ARCA: ACTIVIDAD 011 (Personal Permanente Discontinuo / Empresas de Servici…" at bounding box center [125, 120] width 226 height 28
click at [64, 119] on textarea "DDJJ ARCA: ACTIVIDAD 011 (Personal Permanente Discontinuo / Empresas de Servici…" at bounding box center [125, 120] width 226 height 28
paste textarea "REMUNERACIÓN DECLARADA NO CUBRE EL MINIMO DE APORTES"
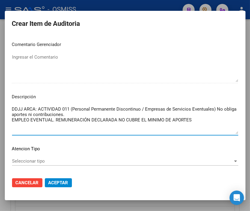
click at [118, 119] on textarea "DDJJ ARCA: ACTIVIDAD 011 (Personal Permanente Discontinuo / Empresas de Servici…" at bounding box center [125, 120] width 226 height 28
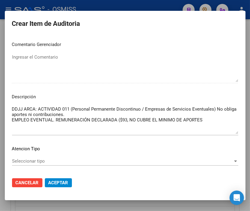
click at [188, 98] on p "Descripción" at bounding box center [125, 97] width 226 height 7
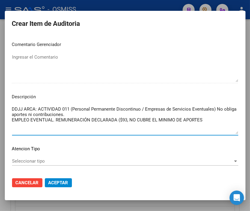
click at [128, 118] on textarea "DDJJ ARCA: ACTIVIDAD 011 (Personal Permanente Discontinuo / Empresas de Servici…" at bounding box center [125, 120] width 226 height 28
click at [210, 118] on textarea "DDJJ ARCA: ACTIVIDAD 011 (Personal Permanente Discontinuo / Empresas de Servici…" at bounding box center [125, 120] width 226 height 28
click at [67, 127] on textarea "DDJJ ARCA: ACTIVIDAD 011 (Personal Permanente Discontinuo / Empresas de Servici…" at bounding box center [125, 120] width 226 height 28
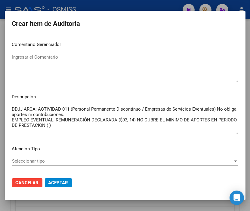
drag, startPoint x: 200, startPoint y: 116, endPoint x: 77, endPoint y: 130, distance: 123.7
click at [200, 116] on textarea "DDJJ ARCA: ACTIVIDAD 011 (Personal Permanente Discontinuo / Empresas de Servici…" at bounding box center [125, 120] width 226 height 28
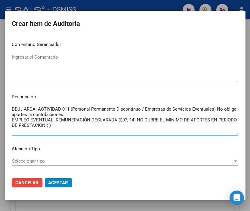
click at [68, 124] on textarea "DDJJ ARCA: ACTIVIDAD 011 (Personal Permanente Discontinuo / Empresas de Servici…" at bounding box center [125, 120] width 226 height 28
paste textarea "205,261.94"
click at [68, 124] on textarea "DDJJ ARCA: ACTIVIDAD 011 (Personal Permanente Discontinuo / Empresas de Servici…" at bounding box center [125, 120] width 226 height 28
click at [76, 124] on textarea "DDJJ ARCA: ACTIVIDAD 011 (Personal Permanente Discontinuo / Empresas de Servici…" at bounding box center [125, 120] width 226 height 28
click at [86, 126] on textarea "DDJJ ARCA: ACTIVIDAD 011 (Personal Permanente Discontinuo / Empresas de Servici…" at bounding box center [125, 120] width 226 height 28
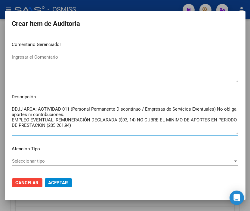
click at [100, 126] on textarea "DDJJ ARCA: ACTIVIDAD 011 (Personal Permanente Discontinuo / Empresas de Servici…" at bounding box center [125, 120] width 226 height 28
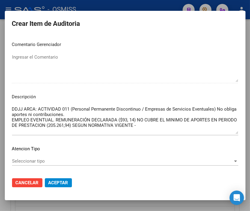
click at [160, 124] on textarea "DDJJ ARCA: ACTIVIDAD 011 (Personal Permanente Discontinuo / Empresas de Servici…" at bounding box center [125, 120] width 226 height 28
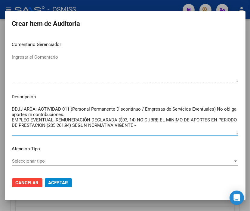
paste textarea "RES.ANSES 237/2025"
click at [61, 180] on span "Aceptar" at bounding box center [58, 182] width 20 height 5
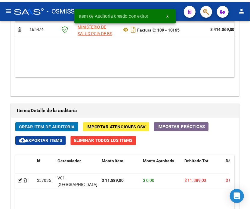
scroll to position [550, 0]
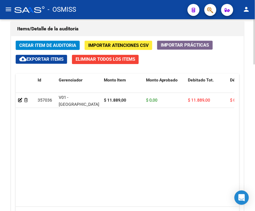
click at [153, 158] on datatable-body "357036 V01 - Viasano $ 11.889,00 $ 0,00 $ 11.889,00 $ 0,00 $ 11.889,00 SE RECHA…" at bounding box center [125, 150] width 219 height 114
click at [141, 35] on div "Items/Detalle de la auditoría" at bounding box center [127, 29] width 233 height 14
click at [50, 43] on span "Crear Item de Auditoria" at bounding box center [47, 45] width 57 height 5
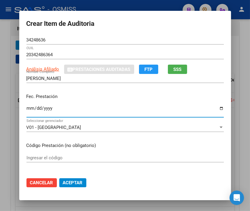
click at [29, 110] on input "Ingresar la fecha" at bounding box center [124, 111] width 197 height 10
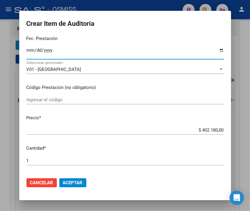
scroll to position [67, 0]
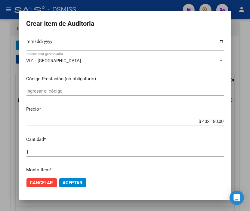
drag, startPoint x: 190, startPoint y: 121, endPoint x: 241, endPoint y: 126, distance: 51.1
click at [241, 126] on div "Crear Item de Auditoria 34248636 Nro Documento 20342486364 CUIL Análisis Afilia…" at bounding box center [125, 105] width 250 height 211
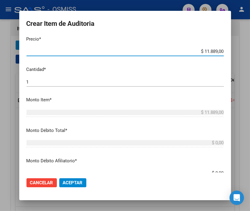
scroll to position [167, 0]
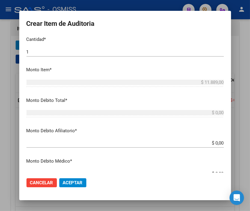
click at [250, 142] on html "menu - OSMISS person Firma Express Inicio Calendario SSS Instructivos Contacto …" at bounding box center [125, 105] width 250 height 211
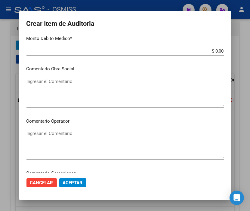
scroll to position [301, 0]
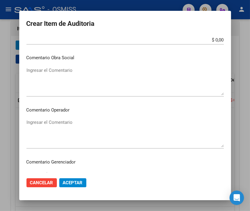
click at [63, 122] on textarea "Ingresar el Comentario" at bounding box center [124, 133] width 197 height 28
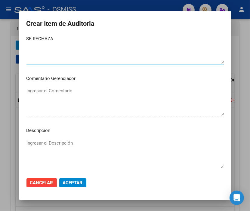
scroll to position [401, 0]
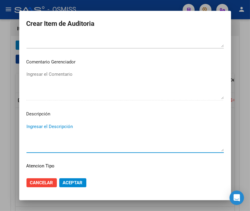
click at [40, 126] on textarea "Ingresar el Descripción" at bounding box center [124, 137] width 197 height 28
paste textarea "RES.ANSES 237/2025"
drag, startPoint x: 34, startPoint y: 123, endPoint x: 8, endPoint y: 123, distance: 25.9
click at [8, 123] on div "Crear Item de Auditoria 34248636 Nro Documento 20342486364 CUIL Análisis Afilia…" at bounding box center [125, 105] width 250 height 211
click at [101, 8] on div at bounding box center [125, 105] width 250 height 211
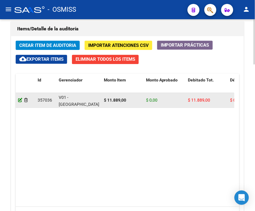
click at [19, 101] on icon at bounding box center [20, 100] width 4 height 4
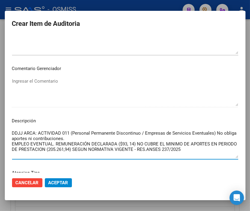
drag, startPoint x: 212, startPoint y: 150, endPoint x: -9, endPoint y: 118, distance: 223.2
click at [0, 118] on html "menu - OSMISS person Firma Express Inicio Calendario SSS Instructivos Contacto …" at bounding box center [125, 105] width 250 height 211
click at [88, 4] on div at bounding box center [125, 105] width 250 height 211
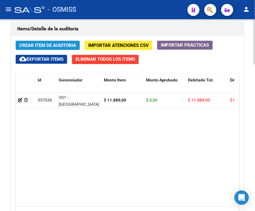
click at [35, 43] on span "Crear Item de Auditoria" at bounding box center [47, 45] width 57 height 5
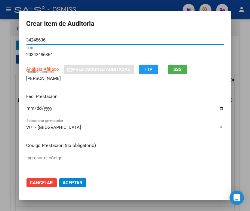
click at [28, 107] on input "Ingresar la fecha" at bounding box center [124, 111] width 197 height 10
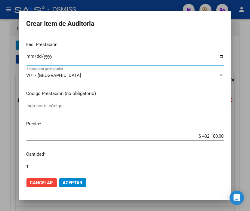
scroll to position [67, 0]
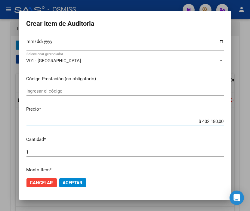
drag, startPoint x: 193, startPoint y: 122, endPoint x: 254, endPoint y: 122, distance: 61.1
click at [250, 122] on html "menu - OSMISS person Firma Express Inicio Calendario SSS Instructivos Contacto …" at bounding box center [125, 105] width 250 height 211
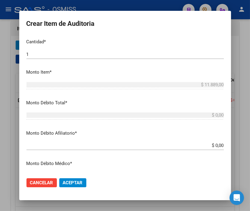
scroll to position [167, 0]
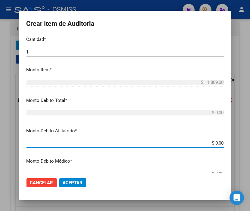
drag, startPoint x: 203, startPoint y: 142, endPoint x: 246, endPoint y: 146, distance: 42.6
click at [246, 146] on div "Crear Item de Auditoria 34248636 Nro Documento 20342486364 CUIL Análisis Afilia…" at bounding box center [125, 105] width 250 height 211
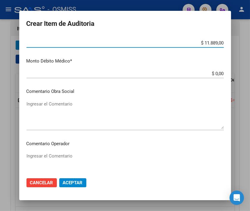
scroll to position [301, 0]
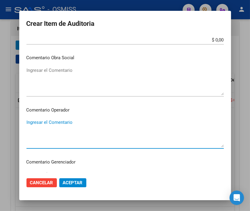
click at [38, 120] on textarea "Ingresar el Comentario" at bounding box center [124, 133] width 197 height 28
paste textarea "DDJJ ARCA: ACTIVIDAD 011 (Personal Permanente Discontinuo / Empresas de Servici…"
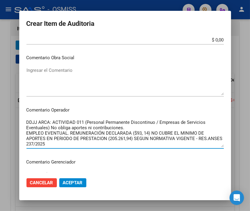
click at [73, 186] on button "Aceptar" at bounding box center [72, 183] width 27 height 9
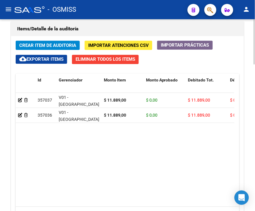
click at [88, 26] on h1 "Items/Detalle de la auditoría" at bounding box center [127, 29] width 221 height 10
click at [53, 44] on span "Crear Item de Auditoria" at bounding box center [47, 45] width 57 height 5
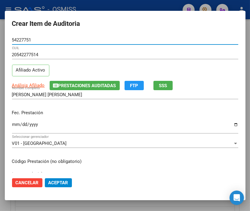
click at [17, 128] on input "Ingresar la fecha" at bounding box center [125, 127] width 226 height 10
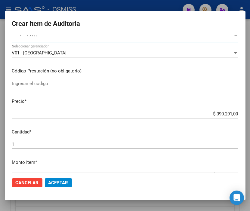
scroll to position [100, 0]
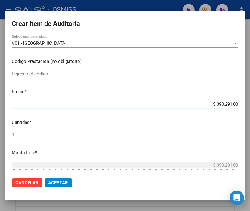
drag, startPoint x: 194, startPoint y: 102, endPoint x: 254, endPoint y: 104, distance: 59.6
click at [250, 104] on html "menu - OSMISS person Firma Express Inicio Calendario SSS Instructivos Contacto …" at bounding box center [125, 105] width 250 height 211
click at [58, 182] on span "Aceptar" at bounding box center [58, 182] width 20 height 5
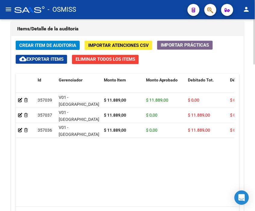
click at [91, 31] on h1 "Items/Detalle de la auditoría" at bounding box center [127, 29] width 221 height 10
click at [54, 41] on button "Crear Item de Auditoria" at bounding box center [48, 45] width 64 height 9
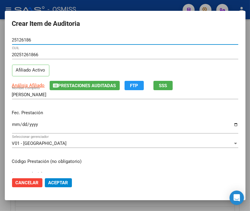
click at [14, 123] on input "Ingresar la fecha" at bounding box center [125, 127] width 226 height 10
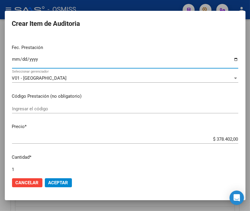
scroll to position [67, 0]
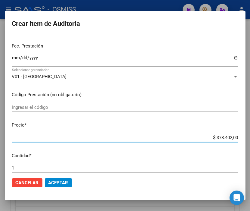
drag, startPoint x: 194, startPoint y: 136, endPoint x: 254, endPoint y: 136, distance: 60.2
click at [250, 136] on html "menu - OSMISS person Firma Express Inicio Calendario SSS Instructivos Contacto …" at bounding box center [125, 105] width 250 height 211
click at [65, 181] on span "Aceptar" at bounding box center [58, 182] width 20 height 5
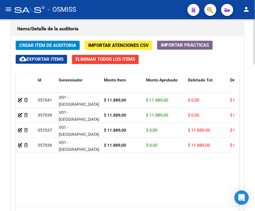
click at [88, 25] on h1 "Items/Detalle de la auditoría" at bounding box center [127, 29] width 221 height 10
click at [51, 43] on span "Crear Item de Auditoria" at bounding box center [47, 45] width 57 height 5
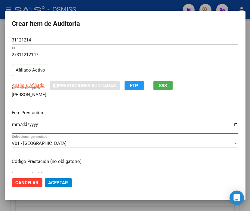
click at [16, 124] on input "Ingresar la fecha" at bounding box center [125, 127] width 226 height 10
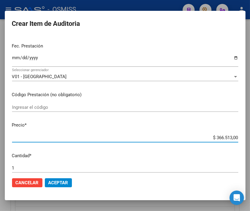
drag, startPoint x: 204, startPoint y: 140, endPoint x: 254, endPoint y: 137, distance: 49.7
click at [250, 137] on html "menu - OSMISS person Firma Express Inicio Calendario SSS Instructivos Contacto …" at bounding box center [125, 105] width 250 height 211
click at [61, 179] on button "Aceptar" at bounding box center [58, 183] width 27 height 9
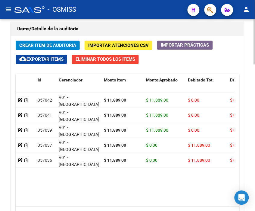
drag, startPoint x: 100, startPoint y: 29, endPoint x: 69, endPoint y: 37, distance: 32.2
click at [100, 29] on h1 "Items/Detalle de la auditoría" at bounding box center [127, 29] width 221 height 10
click at [49, 42] on span "Crear Item de Auditoria" at bounding box center [47, 44] width 57 height 5
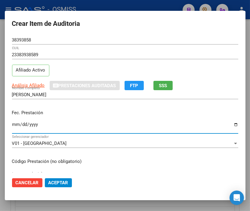
click at [14, 126] on input "Ingresar la fecha" at bounding box center [125, 127] width 226 height 10
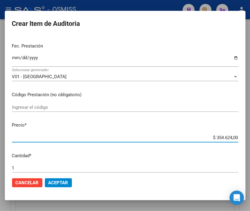
drag, startPoint x: 202, startPoint y: 135, endPoint x: 254, endPoint y: 135, distance: 52.1
click at [250, 135] on html "menu - OSMISS person Firma Express Inicio Calendario SSS Instructivos Contacto …" at bounding box center [125, 105] width 250 height 211
click at [61, 181] on span "Aceptar" at bounding box center [58, 182] width 20 height 5
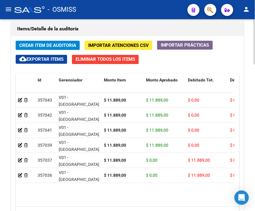
click at [80, 30] on h1 "Items/Detalle de la auditoría" at bounding box center [127, 29] width 221 height 10
click at [52, 44] on span "Crear Item de Auditoria" at bounding box center [47, 45] width 57 height 5
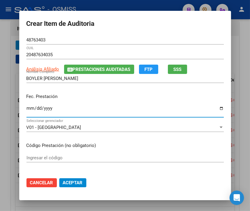
click at [27, 108] on input "Ingresar la fecha" at bounding box center [124, 111] width 197 height 10
click at [36, 107] on input "[DATE]" at bounding box center [124, 111] width 197 height 10
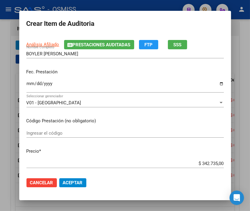
scroll to position [33, 0]
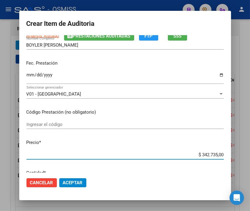
drag, startPoint x: 188, startPoint y: 154, endPoint x: 254, endPoint y: 155, distance: 66.2
click at [250, 155] on html "menu - OSMISS person Firma Express Inicio Calendario SSS Instructivos Contacto …" at bounding box center [125, 105] width 250 height 211
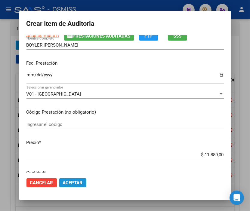
click at [76, 182] on span "Aceptar" at bounding box center [73, 182] width 20 height 5
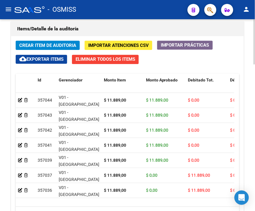
drag, startPoint x: 105, startPoint y: 38, endPoint x: 89, endPoint y: 38, distance: 16.6
click at [105, 38] on div "Crear Item de Auditoria Importar Atenciones CSV Importar Prácticas cloud_downlo…" at bounding box center [127, 138] width 233 height 204
click at [49, 42] on span "Crear Item de Auditoria" at bounding box center [47, 44] width 57 height 5
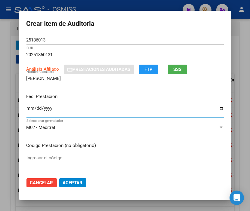
click at [26, 107] on input "Ingresar la fecha" at bounding box center [124, 111] width 197 height 10
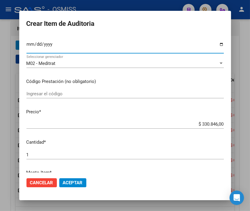
scroll to position [67, 0]
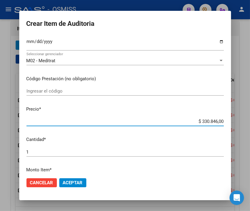
drag, startPoint x: 195, startPoint y: 123, endPoint x: 247, endPoint y: 125, distance: 52.7
click at [247, 125] on div "Crear Item de Auditoria 25186013 Nro Documento 20251860131 CUIL Análisis Afilia…" at bounding box center [125, 105] width 250 height 211
click at [74, 183] on span "Aceptar" at bounding box center [73, 182] width 20 height 5
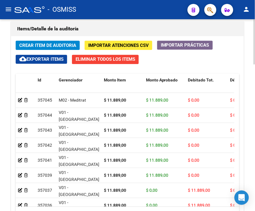
click at [86, 24] on h1 "Items/Detalle de la auditoría" at bounding box center [127, 29] width 221 height 10
click at [59, 42] on span "Crear Item de Auditoria" at bounding box center [47, 44] width 57 height 5
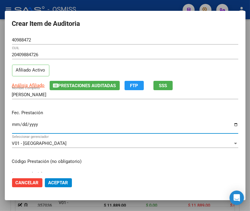
click at [12, 125] on input "Ingresar la fecha" at bounding box center [125, 127] width 226 height 10
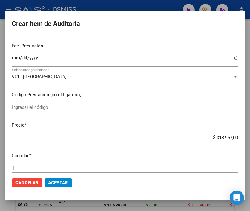
drag, startPoint x: 202, startPoint y: 137, endPoint x: 254, endPoint y: 137, distance: 51.8
click at [250, 137] on html "menu - OSMISS person Firma Express Inicio Calendario SSS Instructivos Contacto …" at bounding box center [125, 105] width 250 height 211
click at [59, 184] on span "Aceptar" at bounding box center [58, 182] width 20 height 5
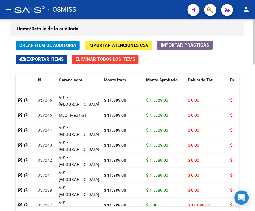
click at [95, 23] on div "Items/Detalle de la auditoría" at bounding box center [127, 29] width 233 height 14
click at [53, 43] on span "Crear Item de Auditoria" at bounding box center [47, 45] width 57 height 5
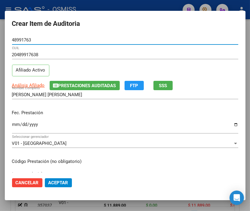
click at [15, 125] on input "Ingresar la fecha" at bounding box center [125, 127] width 226 height 10
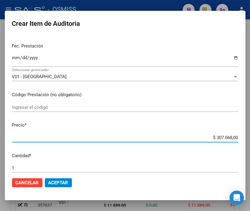
drag, startPoint x: 199, startPoint y: 135, endPoint x: 254, endPoint y: 135, distance: 54.8
click at [250, 135] on html "menu - OSMISS person Firma Express Inicio Calendario SSS Instructivos Contacto …" at bounding box center [125, 105] width 250 height 211
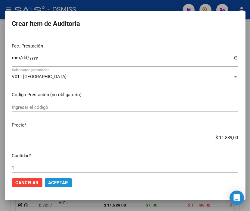
click at [67, 183] on span "Aceptar" at bounding box center [58, 182] width 20 height 5
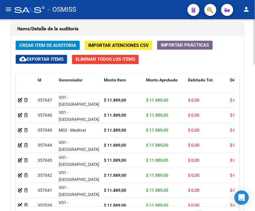
click at [98, 32] on h1 "Items/Detalle de la auditoría" at bounding box center [127, 29] width 221 height 10
click at [57, 43] on span "Crear Item de Auditoria" at bounding box center [47, 45] width 57 height 5
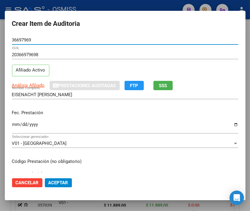
click at [13, 123] on input "Ingresar la fecha" at bounding box center [125, 127] width 226 height 10
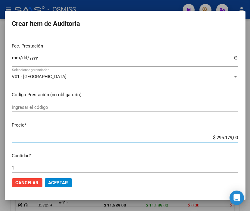
drag, startPoint x: 204, startPoint y: 135, endPoint x: 254, endPoint y: 137, distance: 49.7
click at [250, 137] on html "menu - OSMISS person Firma Express Inicio Calendario SSS Instructivos Contacto …" at bounding box center [125, 105] width 250 height 211
click at [67, 180] on span "Aceptar" at bounding box center [58, 182] width 20 height 5
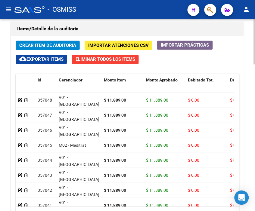
click at [101, 32] on h1 "Items/Detalle de la auditoría" at bounding box center [127, 29] width 221 height 10
click at [48, 44] on span "Crear Item de Auditoria" at bounding box center [47, 45] width 57 height 5
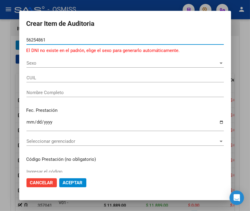
click at [33, 38] on input "56254861" at bounding box center [124, 39] width 197 height 5
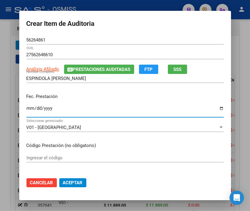
click at [28, 108] on input "Ingresar la fecha" at bounding box center [124, 111] width 197 height 10
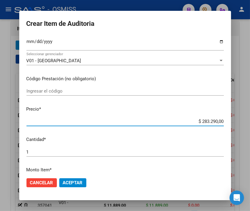
drag, startPoint x: 189, startPoint y: 122, endPoint x: 254, endPoint y: 124, distance: 65.1
click at [250, 124] on html "menu - OSMISS person Firma Express Inicio Calendario SSS Instructivos Contacto …" at bounding box center [125, 105] width 250 height 211
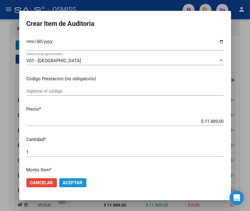
click at [80, 180] on button "Aceptar" at bounding box center [72, 183] width 27 height 9
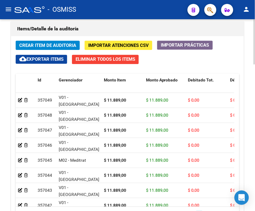
click at [116, 32] on h1 "Items/Detalle de la auditoría" at bounding box center [127, 29] width 221 height 10
click at [43, 46] on span "Crear Item de Auditoria" at bounding box center [47, 45] width 57 height 5
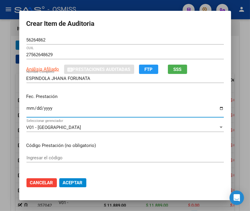
click at [27, 112] on input "Ingresar la fecha" at bounding box center [124, 111] width 197 height 10
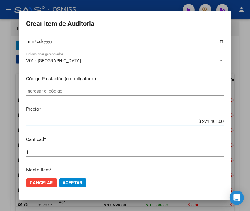
drag, startPoint x: 185, startPoint y: 121, endPoint x: 244, endPoint y: 119, distance: 59.4
click at [244, 119] on div "Crear Item de Auditoria 56264862 Nro Documento 27562648629 CUIL Análisis Afilia…" at bounding box center [125, 105] width 250 height 211
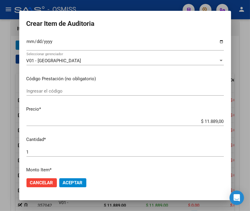
click at [74, 176] on mat-dialog-actions "Cancelar Aceptar" at bounding box center [124, 183] width 197 height 20
click at [77, 181] on span "Aceptar" at bounding box center [73, 182] width 20 height 5
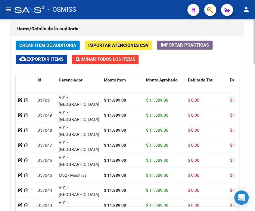
click at [86, 22] on div "Items/Detalle de la auditoría" at bounding box center [127, 29] width 233 height 14
click at [40, 42] on span "Crear Item de Auditoria" at bounding box center [47, 44] width 57 height 5
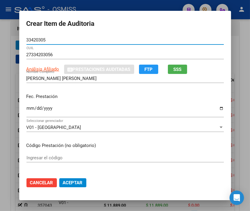
click at [26, 108] on input "Ingresar la fecha" at bounding box center [124, 111] width 197 height 10
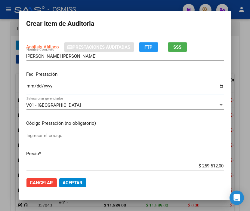
scroll to position [33, 0]
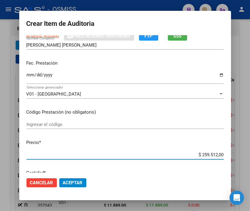
drag, startPoint x: 188, startPoint y: 154, endPoint x: 241, endPoint y: 154, distance: 53.0
click at [241, 154] on div "Crear Item de Auditoria 33420305 Nro Documento 27334203056 CUIL Análisis Afilia…" at bounding box center [125, 105] width 250 height 211
click at [77, 182] on span "Aceptar" at bounding box center [73, 182] width 20 height 5
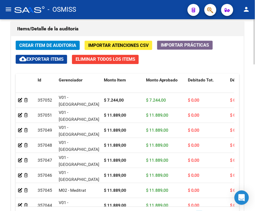
click at [115, 33] on h1 "Items/Detalle de la auditoría" at bounding box center [127, 29] width 221 height 10
click at [62, 44] on span "Crear Item de Auditoria" at bounding box center [47, 45] width 57 height 5
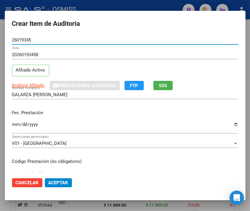
click at [15, 124] on input "Ingresar la fecha" at bounding box center [125, 127] width 226 height 10
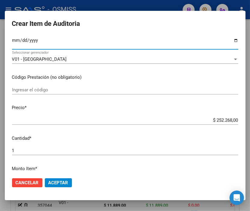
scroll to position [100, 0]
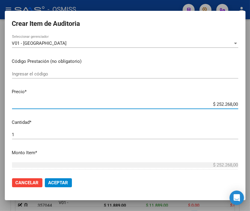
drag, startPoint x: 202, startPoint y: 104, endPoint x: 254, endPoint y: 106, distance: 52.1
click at [250, 106] on html "menu - OSMISS person Firma Express Inicio Calendario SSS Instructivos Contacto …" at bounding box center [125, 105] width 250 height 211
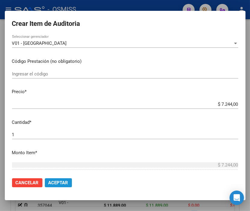
click at [58, 179] on button "Aceptar" at bounding box center [58, 183] width 27 height 9
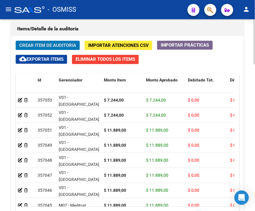
click at [94, 25] on h1 "Items/Detalle de la auditoría" at bounding box center [127, 29] width 221 height 10
click at [52, 45] on span "Crear Item de Auditoria" at bounding box center [47, 45] width 57 height 5
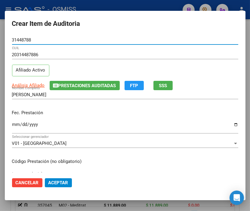
click at [15, 124] on input "Ingresar la fecha" at bounding box center [125, 127] width 226 height 10
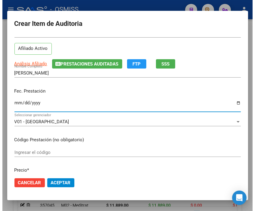
scroll to position [67, 0]
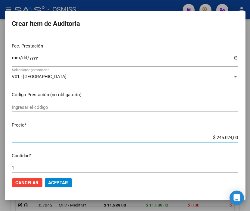
drag, startPoint x: 191, startPoint y: 138, endPoint x: 254, endPoint y: 136, distance: 62.9
click at [250, 136] on html "menu - OSMISS person Firma Express Inicio Calendario SSS Instructivos Contacto …" at bounding box center [125, 105] width 250 height 211
click at [59, 180] on span "Aceptar" at bounding box center [58, 182] width 20 height 5
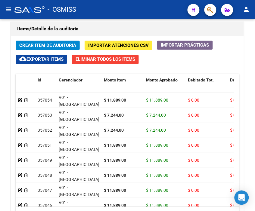
click at [98, 15] on div "- OSMISS" at bounding box center [98, 9] width 168 height 13
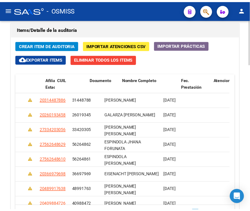
scroll to position [0, 0]
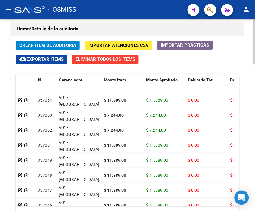
click at [101, 30] on h1 "Items/Detalle de la auditoría" at bounding box center [127, 29] width 221 height 10
click at [45, 42] on span "Crear Item de Auditoria" at bounding box center [47, 44] width 57 height 5
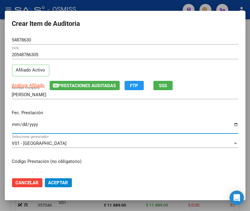
click at [13, 123] on input "Ingresar la fecha" at bounding box center [125, 127] width 226 height 10
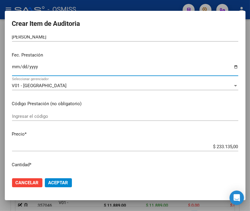
scroll to position [67, 0]
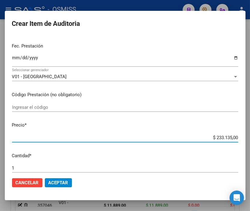
drag, startPoint x: 194, startPoint y: 136, endPoint x: 254, endPoint y: 133, distance: 60.3
click at [250, 133] on html "menu - OSMISS person Firma Express Inicio Calendario SSS Instructivos Contacto …" at bounding box center [125, 105] width 250 height 211
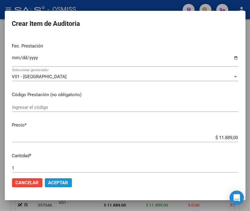
drag, startPoint x: 65, startPoint y: 180, endPoint x: 5, endPoint y: 133, distance: 76.6
click at [65, 180] on span "Aceptar" at bounding box center [58, 182] width 20 height 5
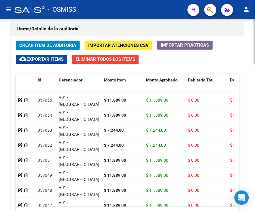
click at [98, 32] on h1 "Items/Detalle de la auditoría" at bounding box center [127, 29] width 221 height 10
click at [52, 43] on span "Crear Item de Auditoria" at bounding box center [47, 45] width 57 height 5
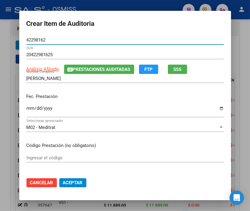
click at [29, 107] on input "Ingresar la fecha" at bounding box center [124, 111] width 197 height 10
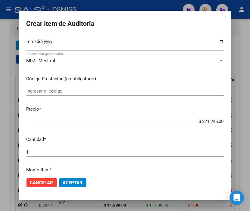
drag, startPoint x: 188, startPoint y: 124, endPoint x: 254, endPoint y: 123, distance: 65.3
click at [250, 123] on html "menu - OSMISS person Firma Express Inicio Calendario SSS Instructivos Contacto …" at bounding box center [125, 105] width 250 height 211
click at [191, 107] on p "Precio *" at bounding box center [124, 109] width 197 height 7
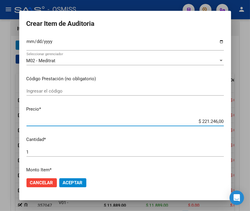
drag, startPoint x: 189, startPoint y: 119, endPoint x: 235, endPoint y: 119, distance: 46.1
click at [235, 119] on div "Crear Item de Auditoria 42298162 Nro Documento 20422981625 CUIL Análisis Afilia…" at bounding box center [125, 105] width 250 height 211
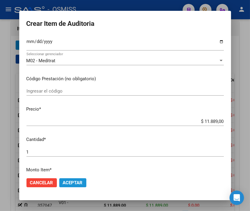
click at [78, 181] on span "Aceptar" at bounding box center [73, 182] width 20 height 5
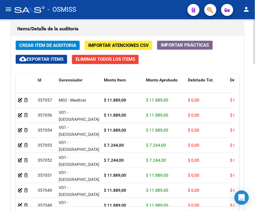
click at [98, 33] on h1 "Items/Detalle de la auditoría" at bounding box center [127, 29] width 221 height 10
click at [41, 43] on span "Crear Item de Auditoria" at bounding box center [47, 45] width 57 height 5
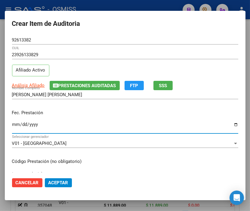
click at [14, 124] on input "Ingresar la fecha" at bounding box center [125, 127] width 226 height 10
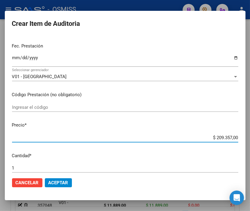
drag, startPoint x: 206, startPoint y: 138, endPoint x: 254, endPoint y: 136, distance: 47.6
click at [250, 136] on html "menu - OSMISS person Firma Express Inicio Calendario SSS Instructivos Contacto …" at bounding box center [125, 105] width 250 height 211
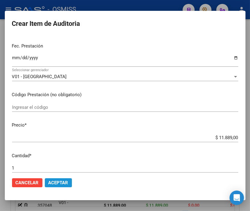
click at [58, 182] on span "Aceptar" at bounding box center [58, 182] width 20 height 5
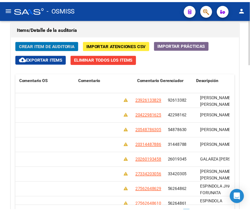
scroll to position [0, 0]
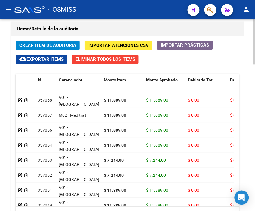
click at [103, 28] on h1 "Items/Detalle de la auditoría" at bounding box center [127, 29] width 221 height 10
click at [58, 45] on span "Crear Item de Auditoria" at bounding box center [47, 45] width 57 height 5
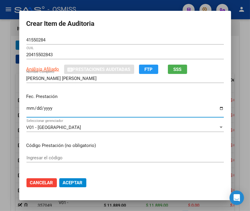
click at [26, 108] on input "Ingresar la fecha" at bounding box center [124, 111] width 197 height 10
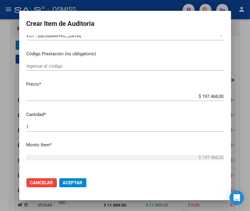
scroll to position [100, 0]
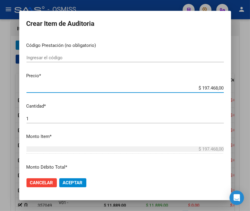
drag, startPoint x: 190, startPoint y: 88, endPoint x: 246, endPoint y: 85, distance: 56.0
click at [246, 85] on div "Crear Item de Auditoria 41550284 Nro Documento 20415502843 CUIL Análisis Afilia…" at bounding box center [125, 105] width 250 height 211
click at [198, 87] on input "$ 197.468,00" at bounding box center [124, 87] width 197 height 5
drag, startPoint x: 189, startPoint y: 87, endPoint x: 253, endPoint y: 86, distance: 63.8
click at [250, 86] on html "menu - OSMISS person Firma Express Inicio Calendario SSS Instructivos Contacto …" at bounding box center [125, 105] width 250 height 211
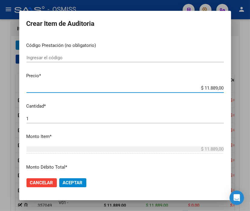
click at [71, 186] on button "Aceptar" at bounding box center [72, 183] width 27 height 9
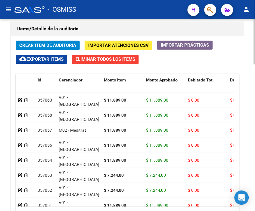
click at [97, 31] on h1 "Items/Detalle de la auditoría" at bounding box center [127, 29] width 221 height 10
click at [51, 44] on span "Crear Item de Auditoria" at bounding box center [47, 45] width 57 height 5
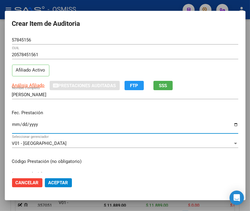
click at [14, 126] on input "Ingresar la fecha" at bounding box center [125, 127] width 226 height 10
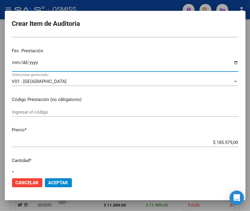
scroll to position [67, 0]
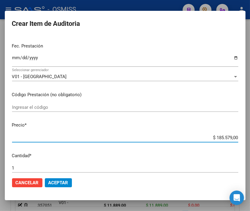
drag, startPoint x: 202, startPoint y: 139, endPoint x: 254, endPoint y: 134, distance: 52.1
click at [250, 134] on html "menu - OSMISS person Firma Express Inicio Calendario SSS Instructivos Contacto …" at bounding box center [125, 105] width 250 height 211
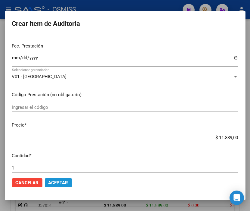
click at [67, 183] on span "Aceptar" at bounding box center [58, 182] width 20 height 5
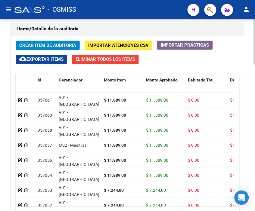
click at [50, 44] on span "Crear Item de Auditoria" at bounding box center [47, 45] width 57 height 5
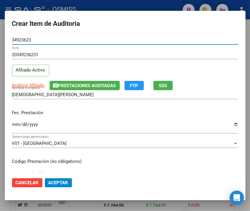
click at [14, 123] on input "Ingresar la fecha" at bounding box center [125, 127] width 226 height 10
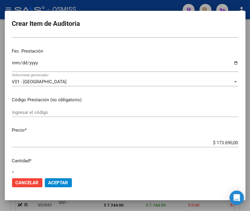
scroll to position [100, 0]
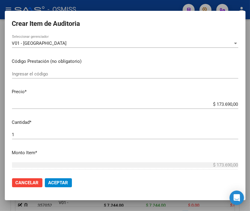
drag, startPoint x: 199, startPoint y: 103, endPoint x: 254, endPoint y: 103, distance: 54.5
click at [250, 103] on html "menu - OSMISS person Firma Express Inicio Calendario SSS Instructivos Contacto …" at bounding box center [125, 105] width 250 height 211
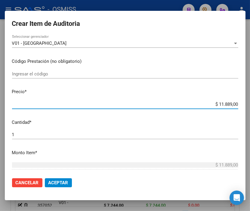
click at [56, 180] on span "Aceptar" at bounding box center [58, 182] width 20 height 5
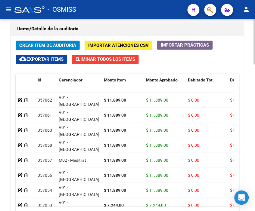
click at [104, 23] on div "Items/Detalle de la auditoría" at bounding box center [127, 29] width 233 height 14
click at [47, 45] on span "Crear Item de Auditoria" at bounding box center [47, 45] width 57 height 5
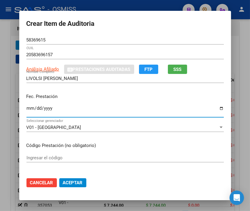
click at [28, 109] on input "Ingresar la fecha" at bounding box center [124, 111] width 197 height 10
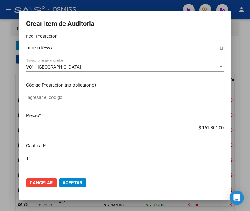
scroll to position [67, 0]
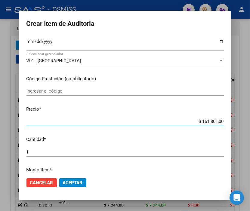
drag, startPoint x: 189, startPoint y: 119, endPoint x: 234, endPoint y: 119, distance: 44.9
click at [234, 119] on div "Crear Item de Auditoria 58369615 Nro Documento 20583696157 CUIL Análisis Afilia…" at bounding box center [125, 105] width 250 height 211
click at [74, 178] on mat-dialog-actions "Cancelar Aceptar" at bounding box center [124, 183] width 197 height 20
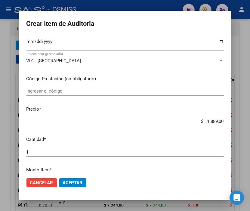
click at [76, 180] on span "Aceptar" at bounding box center [73, 182] width 20 height 5
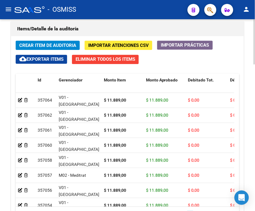
click at [103, 32] on h1 "Items/Detalle de la auditoría" at bounding box center [127, 29] width 221 height 10
click at [40, 43] on span "Crear Item de Auditoria" at bounding box center [47, 45] width 57 height 5
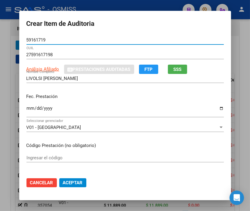
click at [26, 106] on input "Ingresar la fecha" at bounding box center [124, 111] width 197 height 10
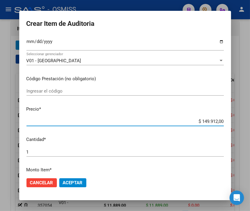
drag, startPoint x: 192, startPoint y: 122, endPoint x: 207, endPoint y: 122, distance: 15.1
click at [207, 122] on input "$ 149.912,00" at bounding box center [124, 121] width 197 height 5
click at [172, 123] on input "$ 149.912,00" at bounding box center [124, 121] width 197 height 5
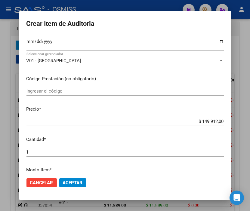
drag, startPoint x: 185, startPoint y: 118, endPoint x: 254, endPoint y: 124, distance: 69.1
click at [250, 124] on html "menu - OSMISS person Firma Express Inicio Calendario SSS Instructivos Contacto …" at bounding box center [125, 105] width 250 height 211
click at [211, 117] on div "$ 149.912,00 Ingresar el precio" at bounding box center [124, 121] width 197 height 9
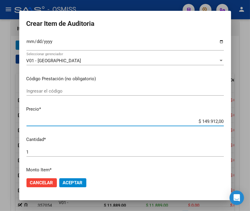
drag, startPoint x: 191, startPoint y: 120, endPoint x: 254, endPoint y: 122, distance: 63.0
click at [250, 122] on html "menu - OSMISS person Firma Express Inicio Calendario SSS Instructivos Contacto …" at bounding box center [125, 105] width 250 height 211
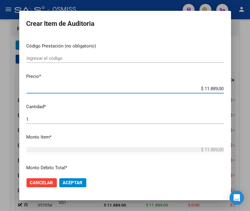
scroll to position [100, 0]
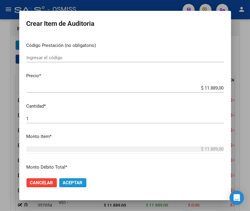
click at [76, 182] on span "Aceptar" at bounding box center [73, 182] width 20 height 5
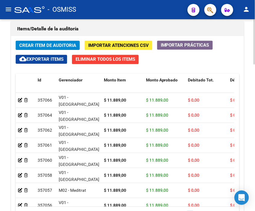
drag, startPoint x: 122, startPoint y: 25, endPoint x: 75, endPoint y: 39, distance: 48.5
click at [122, 25] on h1 "Items/Detalle de la auditoría" at bounding box center [127, 29] width 221 height 10
click at [63, 42] on span "Crear Item de Auditoria" at bounding box center [47, 44] width 57 height 5
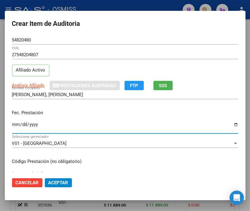
click at [17, 124] on input "Ingresar la fecha" at bounding box center [125, 127] width 226 height 10
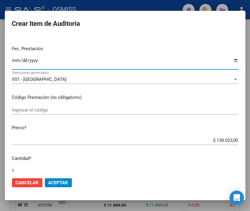
scroll to position [67, 0]
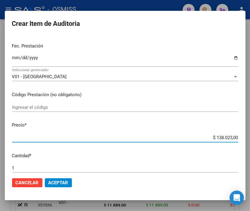
drag, startPoint x: 194, startPoint y: 135, endPoint x: 253, endPoint y: 135, distance: 59.0
click at [250, 135] on html "menu - OSMISS person Firma Express Inicio Calendario SSS Instructivos Contacto …" at bounding box center [125, 105] width 250 height 211
click at [61, 181] on span "Aceptar" at bounding box center [58, 182] width 20 height 5
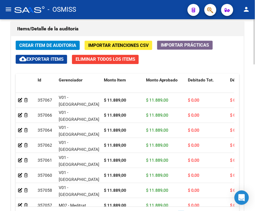
click at [103, 20] on div "Items/Detalle de la auditoría Crear Item de Auditoria Importar Atenciones CSV I…" at bounding box center [128, 131] width 236 height 222
click at [45, 43] on span "Crear Item de Auditoria" at bounding box center [47, 45] width 57 height 5
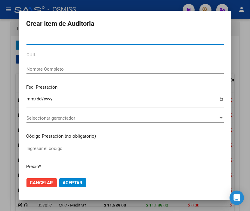
click at [37, 38] on input "Nro Documento" at bounding box center [124, 39] width 197 height 5
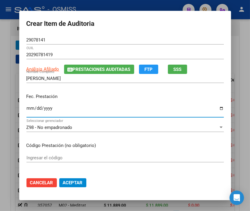
click at [29, 106] on input "Ingresar la fecha" at bounding box center [124, 111] width 197 height 10
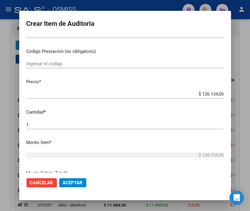
scroll to position [100, 0]
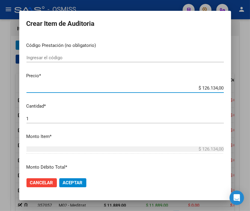
drag, startPoint x: 208, startPoint y: 86, endPoint x: 254, endPoint y: 85, distance: 45.8
click at [250, 85] on html "menu - OSMISS person Firma Express Inicio Calendario SSS Instructivos Contacto …" at bounding box center [125, 105] width 250 height 211
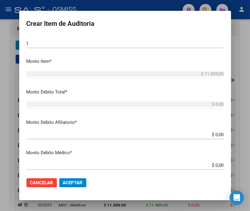
scroll to position [200, 0]
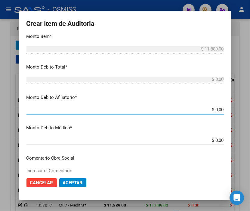
drag, startPoint x: 202, startPoint y: 108, endPoint x: 247, endPoint y: 112, distance: 45.6
click at [247, 112] on div "Crear Item de Auditoria 29078141 Nro Documento 20290781419 CUIL Análisis Afilia…" at bounding box center [125, 105] width 250 height 211
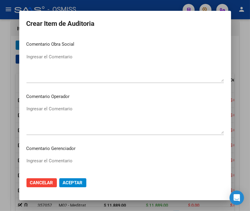
scroll to position [334, 0]
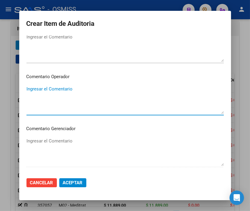
click at [47, 87] on textarea "Ingresar el Comentario" at bounding box center [124, 100] width 197 height 28
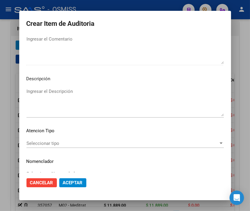
scroll to position [447, 0]
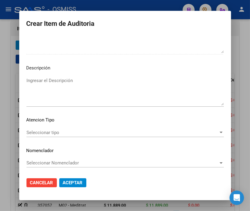
click at [33, 79] on textarea "Ingresar el Descripción" at bounding box center [124, 91] width 197 height 28
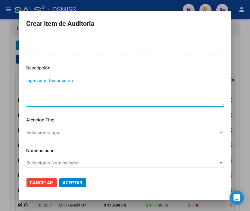
paste textarea "Baja al ………. - No corresponde la categoría de inscripcion de Monotributo - DECR…"
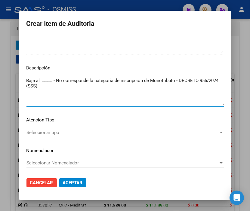
click at [50, 81] on textarea "Baja al ………. - No corresponde la categoría de inscripcion de Monotributo - DECR…" at bounding box center [124, 91] width 197 height 28
click at [153, 79] on textarea "Baja al [DATE] - No corresponde la categoría de inscripcion de Monotributo - DE…" at bounding box center [124, 91] width 197 height 28
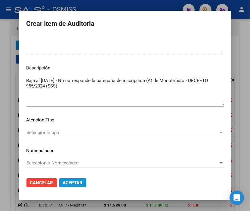
click at [74, 181] on span "Aceptar" at bounding box center [73, 182] width 20 height 5
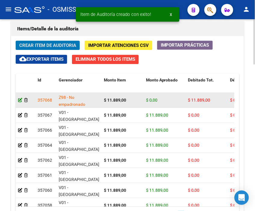
click at [19, 98] on icon at bounding box center [20, 100] width 4 height 4
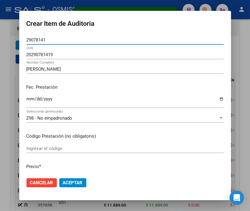
click at [54, 117] on span "Z98 - No empadronado" at bounding box center [49, 118] width 46 height 5
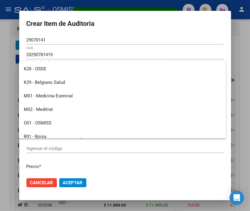
scroll to position [67, 0]
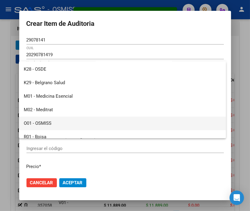
click at [50, 118] on span "O01 - OSMISS" at bounding box center [122, 124] width 197 height 14
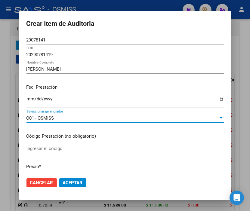
click at [73, 179] on button "Aceptar" at bounding box center [72, 183] width 27 height 9
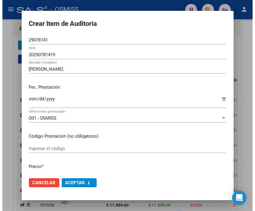
scroll to position [0, 0]
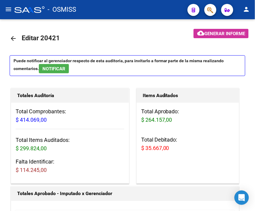
click at [99, 9] on div "- OSMISS" at bounding box center [98, 9] width 168 height 13
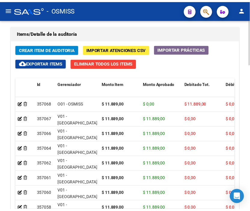
scroll to position [568, 0]
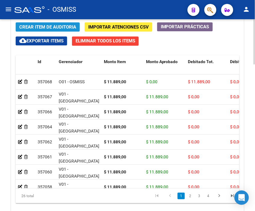
click at [34, 28] on span "Crear Item de Auditoria" at bounding box center [47, 26] width 57 height 5
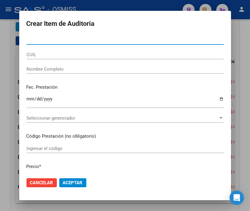
click at [31, 40] on input "Nro Documento" at bounding box center [124, 39] width 197 height 5
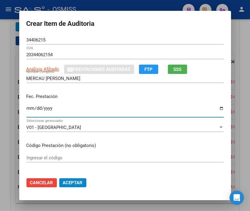
click at [28, 109] on input "Ingresar la fecha" at bounding box center [124, 111] width 197 height 10
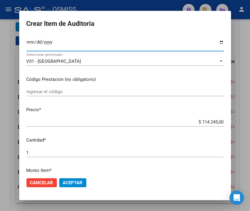
scroll to position [67, 0]
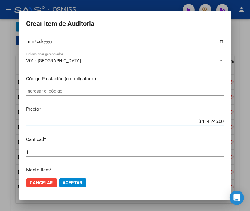
drag, startPoint x: 189, startPoint y: 122, endPoint x: 224, endPoint y: 120, distance: 35.6
click at [224, 120] on app-form-text-field "Precio * $ 114.245,00 Ingresar el precio" at bounding box center [127, 115] width 202 height 19
click at [72, 182] on span "Aceptar" at bounding box center [73, 182] width 20 height 5
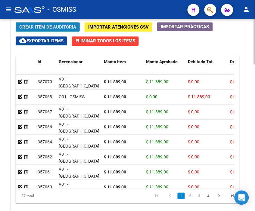
click at [42, 26] on span "Crear Item de Auditoria" at bounding box center [47, 26] width 57 height 5
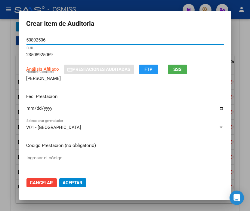
click at [28, 109] on input "Ingresar la fecha" at bounding box center [124, 111] width 197 height 10
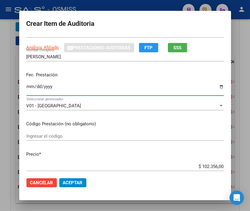
scroll to position [33, 0]
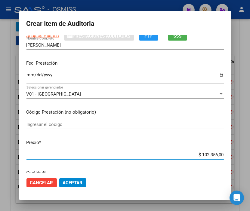
drag, startPoint x: 185, startPoint y: 154, endPoint x: 218, endPoint y: 156, distance: 32.9
click at [250, 158] on html "menu - OSMISS person Firma Express Inicio Calendario SSS Instructivos Contacto …" at bounding box center [125, 105] width 250 height 211
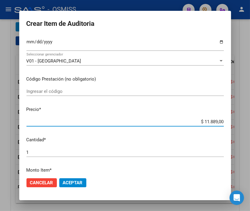
scroll to position [67, 0]
click at [73, 181] on span "Aceptar" at bounding box center [73, 182] width 20 height 5
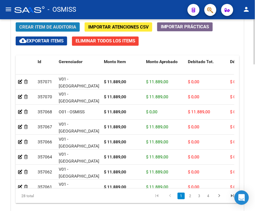
click at [47, 25] on span "Crear Item de Auditoria" at bounding box center [47, 26] width 57 height 5
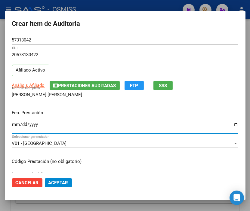
click at [17, 125] on input "Ingresar la fecha" at bounding box center [125, 127] width 226 height 10
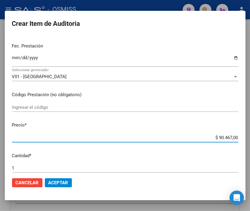
drag, startPoint x: 208, startPoint y: 139, endPoint x: 239, endPoint y: 139, distance: 31.3
click at [239, 139] on mat-dialog-content "57313042 Nro Documento 20573130422 CUIL Afiliado Activo Análisis Afiliado Prest…" at bounding box center [125, 104] width 241 height 137
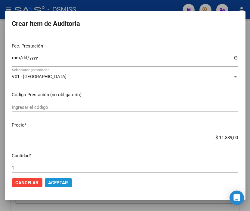
click at [65, 184] on span "Aceptar" at bounding box center [58, 182] width 20 height 5
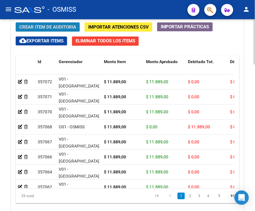
click at [47, 26] on span "Crear Item de Auditoria" at bounding box center [47, 26] width 57 height 5
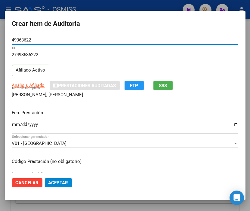
click at [18, 126] on input "Ingresar la fecha" at bounding box center [125, 127] width 226 height 10
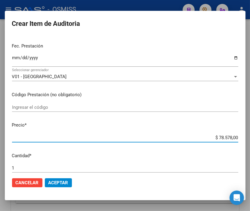
drag, startPoint x: 203, startPoint y: 139, endPoint x: 254, endPoint y: 138, distance: 50.6
click at [250, 138] on html "menu - OSMISS person Firma Express Inicio Calendario SSS Instructivos Contacto …" at bounding box center [125, 105] width 250 height 211
click at [62, 185] on span "Aceptar" at bounding box center [58, 182] width 20 height 5
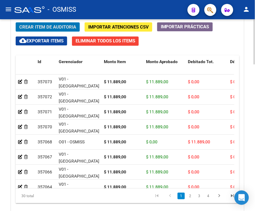
click at [42, 26] on span "Crear Item de Auditoria" at bounding box center [47, 26] width 57 height 5
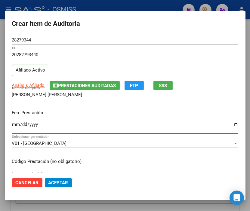
click at [16, 123] on input "Ingresar la fecha" at bounding box center [125, 127] width 226 height 10
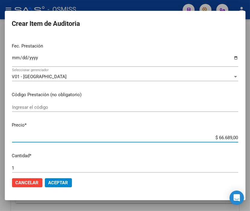
drag, startPoint x: 203, startPoint y: 138, endPoint x: 254, endPoint y: 135, distance: 51.3
click at [250, 135] on html "menu - OSMISS person Firma Express Inicio Calendario SSS Instructivos Contacto …" at bounding box center [125, 105] width 250 height 211
click at [56, 181] on span "Aceptar" at bounding box center [58, 182] width 20 height 5
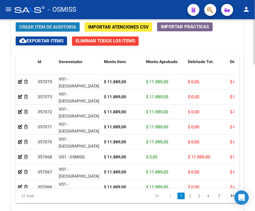
click at [52, 26] on span "Crear Item de Auditoria" at bounding box center [47, 26] width 57 height 5
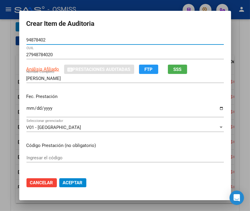
click at [26, 109] on input "Ingresar la fecha" at bounding box center [124, 111] width 197 height 10
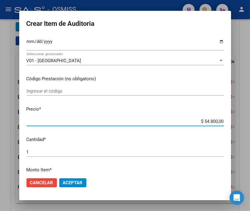
drag, startPoint x: 191, startPoint y: 122, endPoint x: 254, endPoint y: 124, distance: 63.3
click at [250, 124] on html "menu - OSMISS person Firma Express Inicio Calendario SSS Instructivos Contacto …" at bounding box center [125, 105] width 250 height 211
drag, startPoint x: 190, startPoint y: 121, endPoint x: 254, endPoint y: 123, distance: 64.1
click at [250, 123] on html "menu - OSMISS person Firma Express Inicio Calendario SSS Instructivos Contacto …" at bounding box center [125, 105] width 250 height 211
click at [69, 185] on span "Aceptar" at bounding box center [73, 182] width 20 height 5
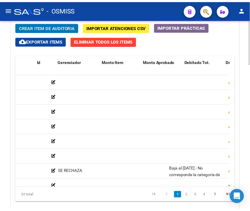
scroll to position [0, 0]
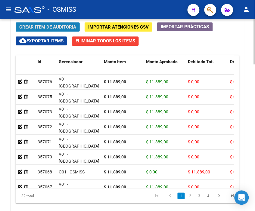
click at [41, 25] on span "Crear Item de Auditoria" at bounding box center [47, 26] width 57 height 5
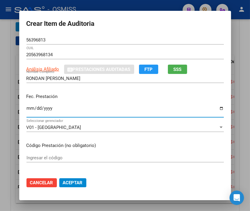
click at [26, 109] on input "Ingresar la fecha" at bounding box center [124, 111] width 197 height 10
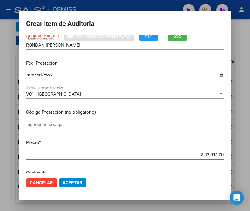
drag, startPoint x: 190, startPoint y: 157, endPoint x: 254, endPoint y: 156, distance: 64.1
click at [250, 156] on html "menu - OSMISS person Firma Express Inicio Calendario SSS Instructivos Contacto …" at bounding box center [125, 105] width 250 height 211
click at [71, 185] on span "Aceptar" at bounding box center [73, 182] width 20 height 5
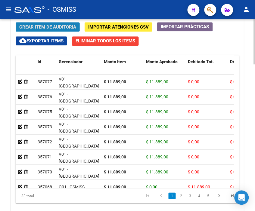
click at [51, 26] on span "Crear Item de Auditoria" at bounding box center [47, 26] width 57 height 5
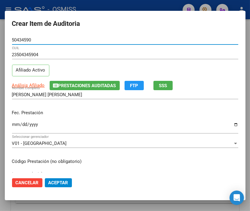
click at [15, 124] on input "Ingresar la fecha" at bounding box center [125, 127] width 226 height 10
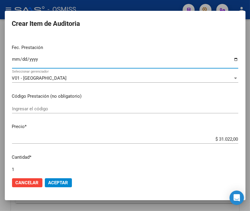
scroll to position [67, 0]
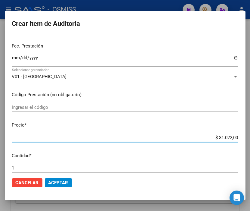
drag, startPoint x: 205, startPoint y: 140, endPoint x: 254, endPoint y: 139, distance: 48.5
click at [250, 139] on html "menu - OSMISS person Firma Express Inicio Calendario SSS Instructivos Contacto …" at bounding box center [125, 105] width 250 height 211
click at [61, 185] on span "Aceptar" at bounding box center [58, 182] width 20 height 5
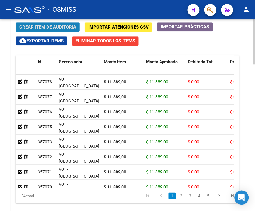
click at [54, 27] on span "Crear Item de Auditoria" at bounding box center [47, 26] width 57 height 5
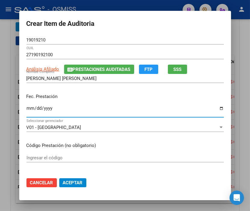
click at [30, 108] on input "Ingresar la fecha" at bounding box center [124, 111] width 197 height 10
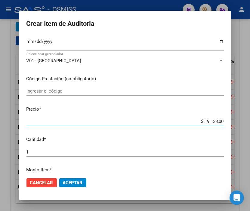
drag, startPoint x: 193, startPoint y: 121, endPoint x: 247, endPoint y: 122, distance: 53.9
click at [247, 122] on div "Crear Item de Auditoria 19019210 Nro Documento 27190192100 CUIL Análisis Afilia…" at bounding box center [125, 105] width 250 height 211
click at [67, 184] on span "Aceptar" at bounding box center [73, 182] width 20 height 5
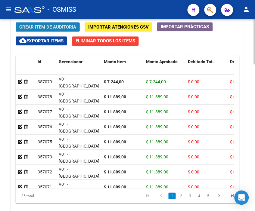
click at [42, 26] on span "Crear Item de Auditoria" at bounding box center [47, 26] width 57 height 5
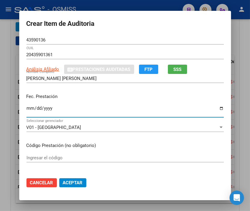
click at [26, 110] on input "Ingresar la fecha" at bounding box center [124, 111] width 197 height 10
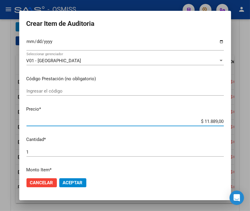
drag, startPoint x: 193, startPoint y: 123, endPoint x: 186, endPoint y: 106, distance: 18.1
click at [244, 122] on div "Crear Item de Auditoria 43590136 Nro Documento 20435901361 CUIL Análisis Afilia…" at bounding box center [125, 105] width 250 height 211
click at [156, 100] on div "Ingresar el código" at bounding box center [124, 94] width 197 height 15
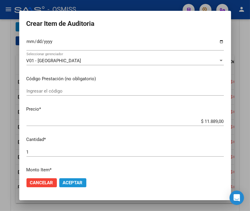
click at [73, 184] on span "Aceptar" at bounding box center [73, 182] width 20 height 5
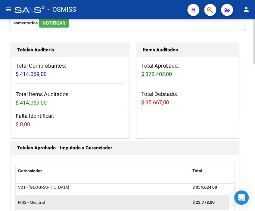
scroll to position [0, 0]
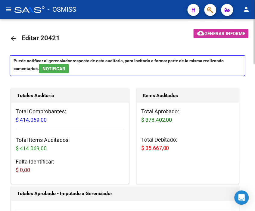
click at [213, 31] on span "Generar informe" at bounding box center [224, 33] width 41 height 5
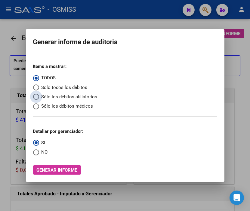
click at [56, 95] on span "Sólo los débitos afiliatorios" at bounding box center [68, 97] width 58 height 7
click at [39, 95] on input "Sólo los débitos afiliatorios" at bounding box center [36, 97] width 6 height 6
click at [42, 154] on span "NO" at bounding box center [43, 152] width 9 height 7
click at [39, 154] on input "NO" at bounding box center [36, 153] width 6 height 6
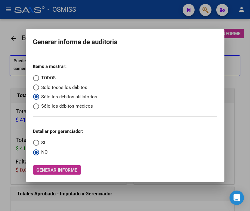
click at [54, 169] on span "Generar informe" at bounding box center [57, 170] width 41 height 5
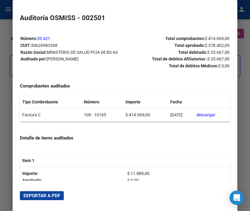
click at [51, 196] on span "Exportar a PDF" at bounding box center [41, 195] width 37 height 5
click at [1, 28] on div at bounding box center [125, 105] width 250 height 211
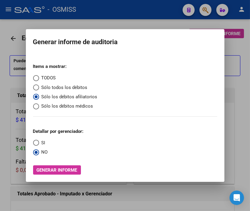
click at [3, 28] on div at bounding box center [125, 105] width 250 height 211
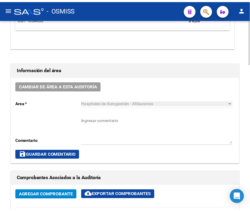
scroll to position [267, 0]
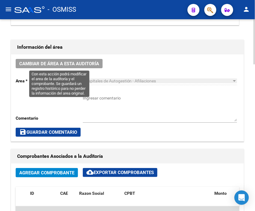
click at [83, 67] on button "Cambiar de área a esta auditoría" at bounding box center [59, 63] width 87 height 9
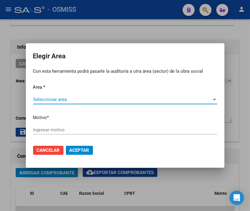
click at [74, 99] on span "Seleccionar area" at bounding box center [122, 99] width 179 height 5
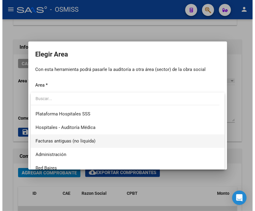
scroll to position [100, 0]
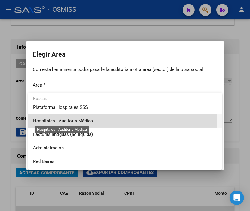
click at [82, 118] on span "Hospitales - Auditoría Médica" at bounding box center [63, 120] width 60 height 5
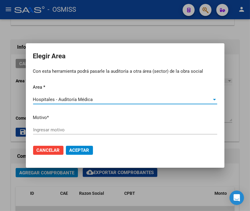
click at [52, 128] on input "Ingresar motivo" at bounding box center [125, 129] width 184 height 5
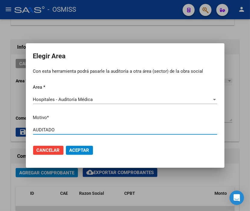
click at [75, 148] on span "Aceptar" at bounding box center [80, 150] width 20 height 5
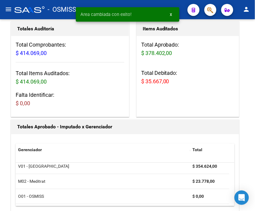
scroll to position [0, 0]
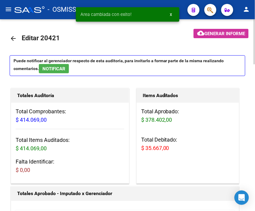
click at [13, 38] on mat-icon "arrow_back" at bounding box center [13, 38] width 7 height 7
